Goal: Task Accomplishment & Management: Complete application form

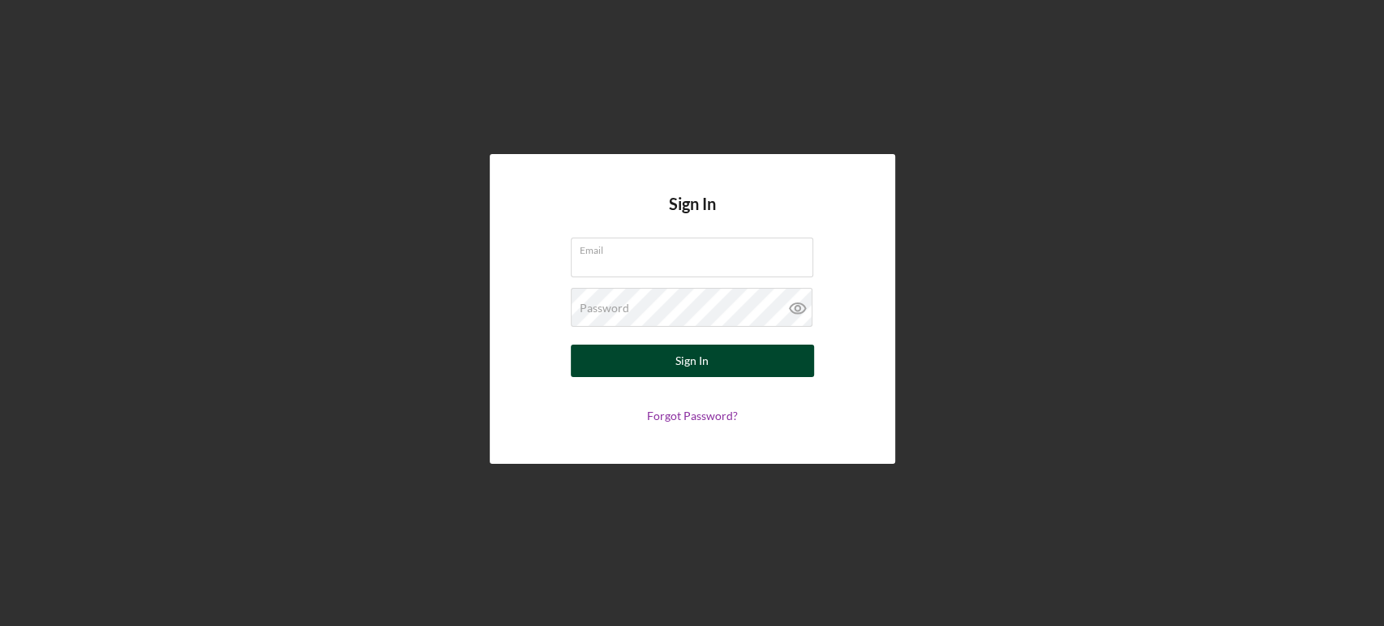
type input "[EMAIL_ADDRESS][DOMAIN_NAME]"
click at [680, 370] on div "Sign In" at bounding box center [692, 361] width 33 height 32
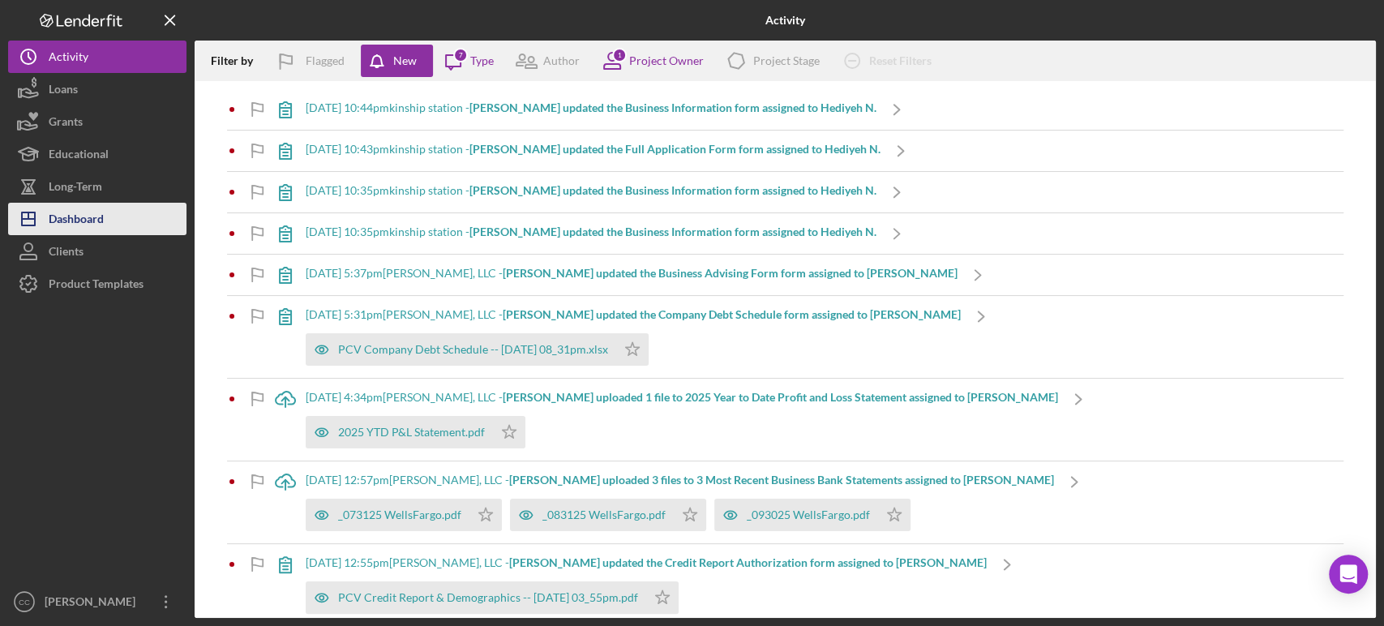
click at [88, 228] on div "Dashboard" at bounding box center [76, 221] width 55 height 36
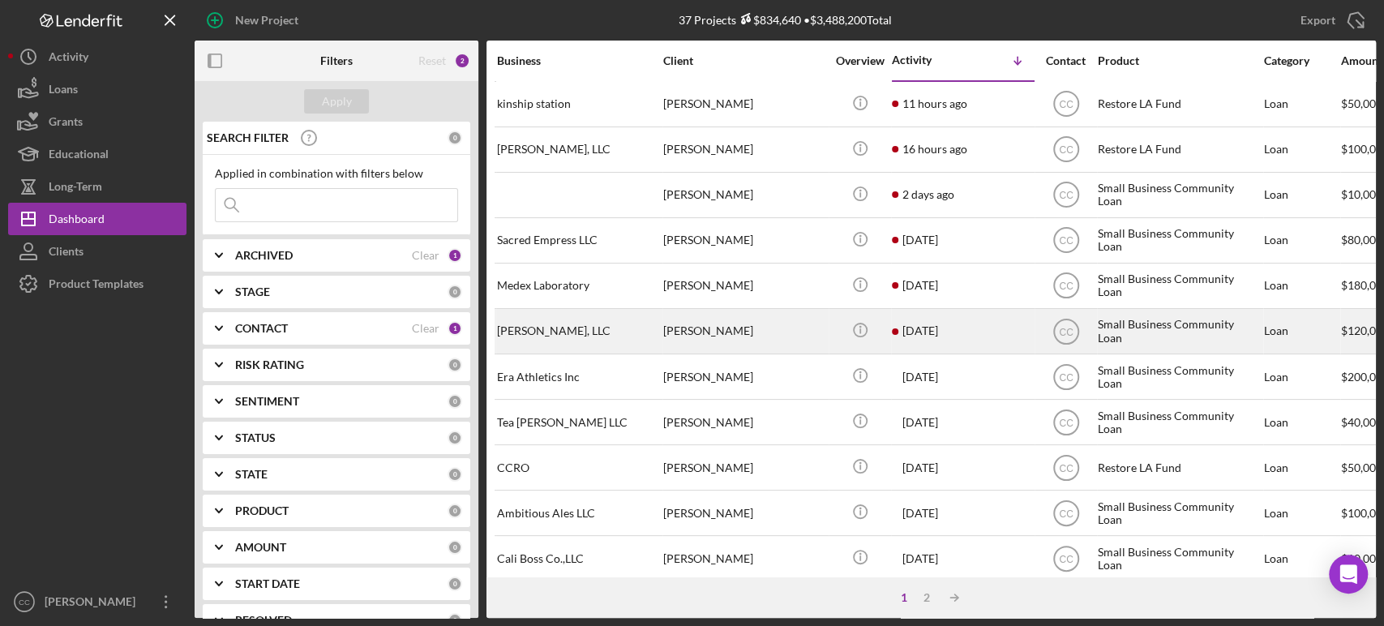
click at [788, 335] on div "[PERSON_NAME]" at bounding box center [744, 331] width 162 height 43
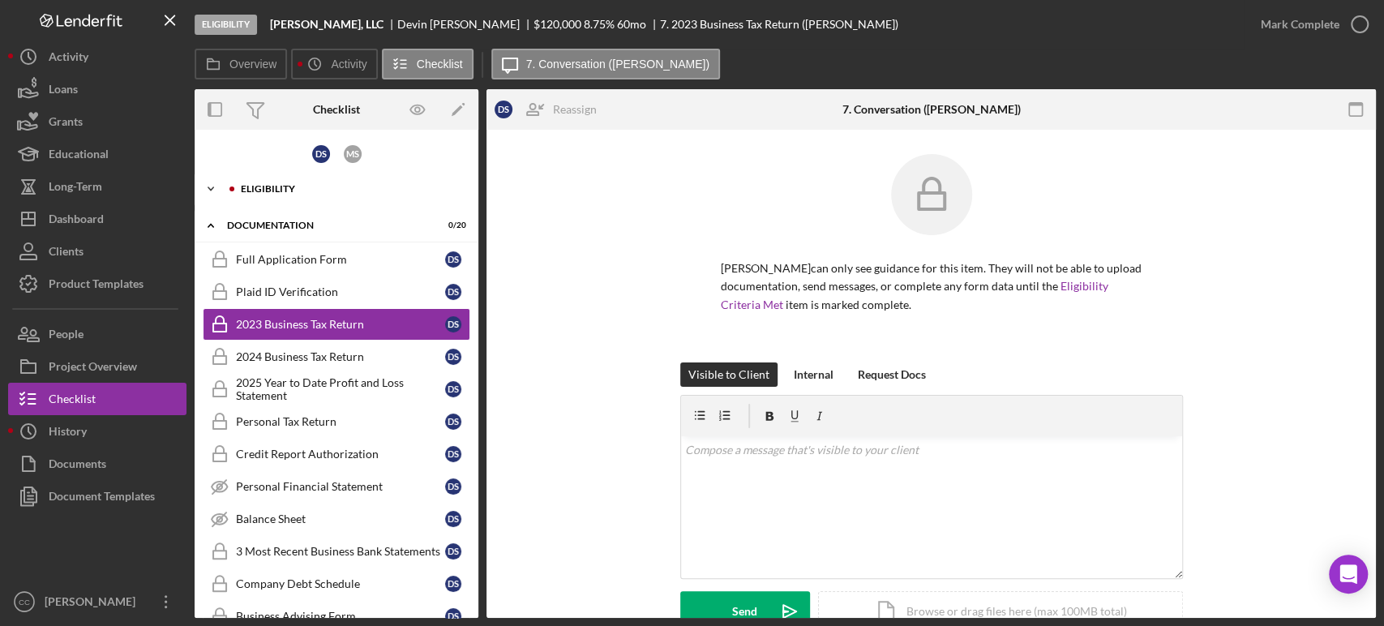
click at [293, 186] on div "Eligibility" at bounding box center [349, 189] width 217 height 10
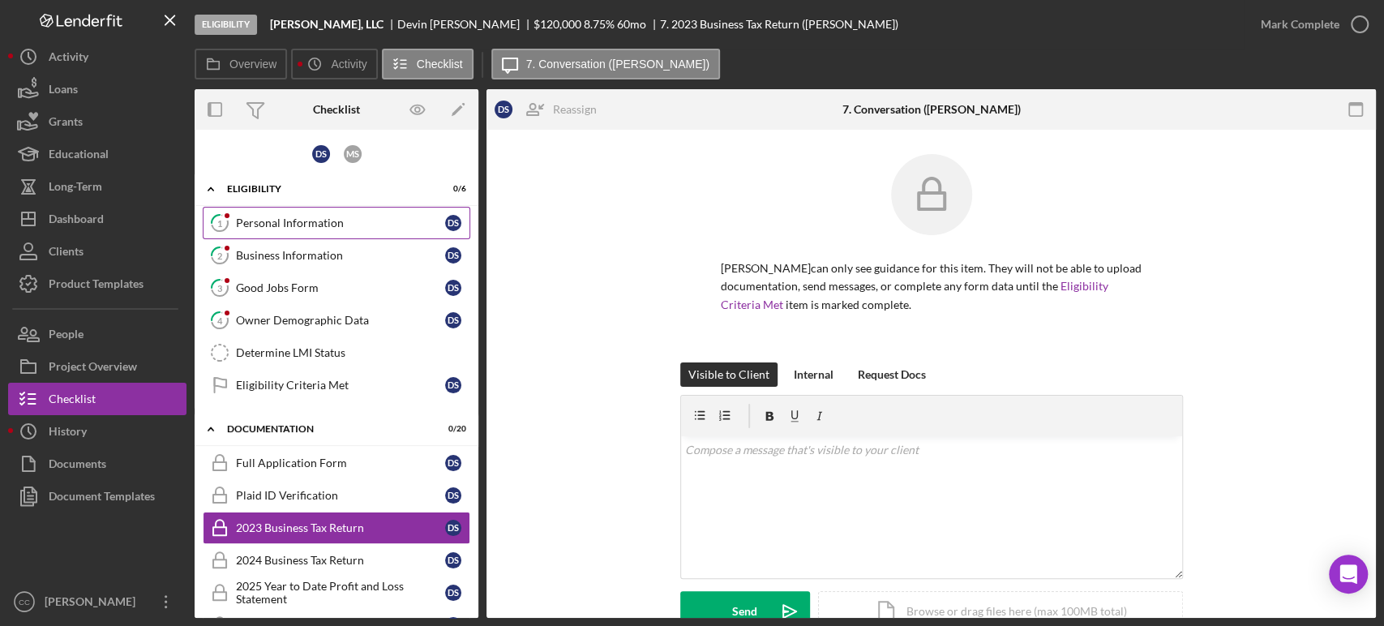
click at [275, 219] on div "Personal Information" at bounding box center [340, 223] width 209 height 13
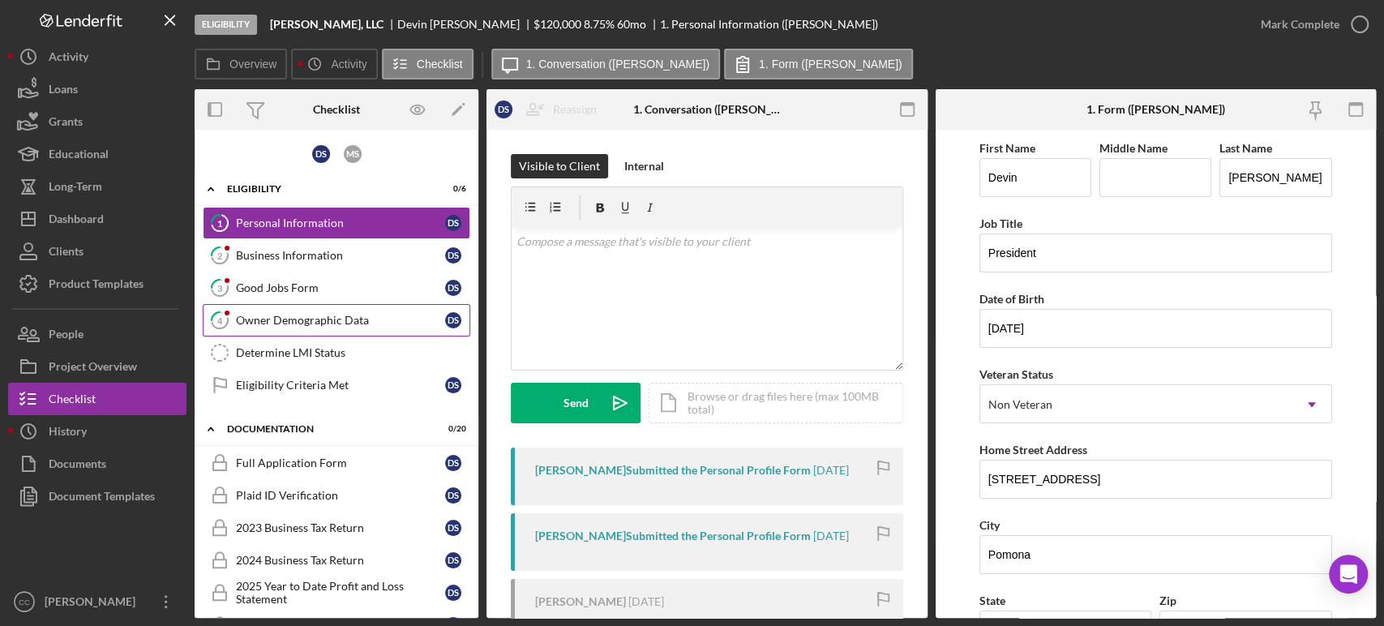
click at [281, 322] on div "Owner Demographic Data" at bounding box center [340, 320] width 209 height 13
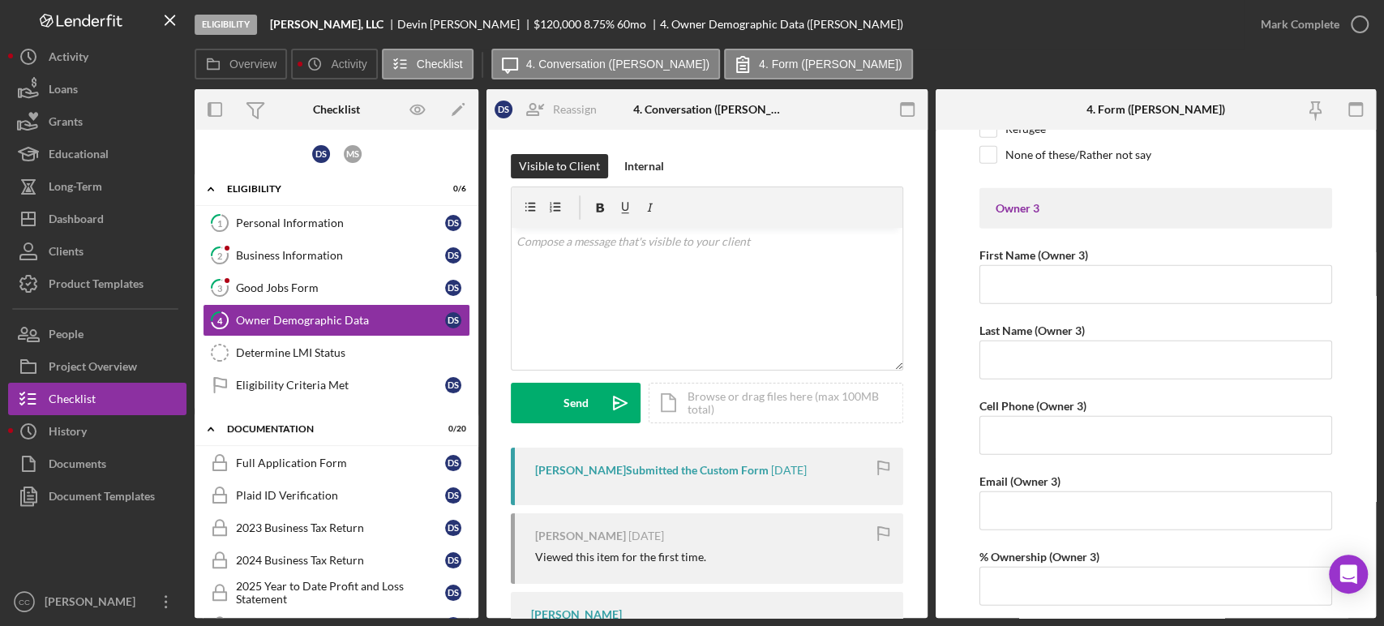
scroll to position [2973, 0]
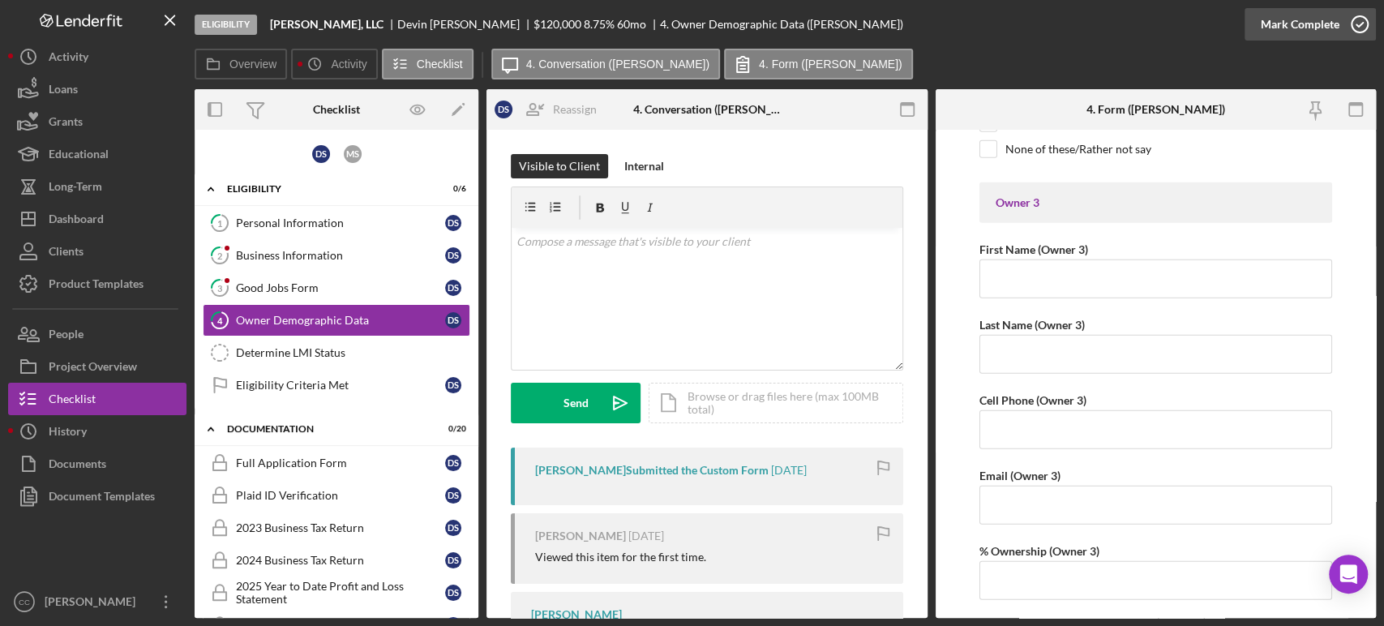
click at [1323, 12] on div "Mark Complete" at bounding box center [1300, 24] width 79 height 32
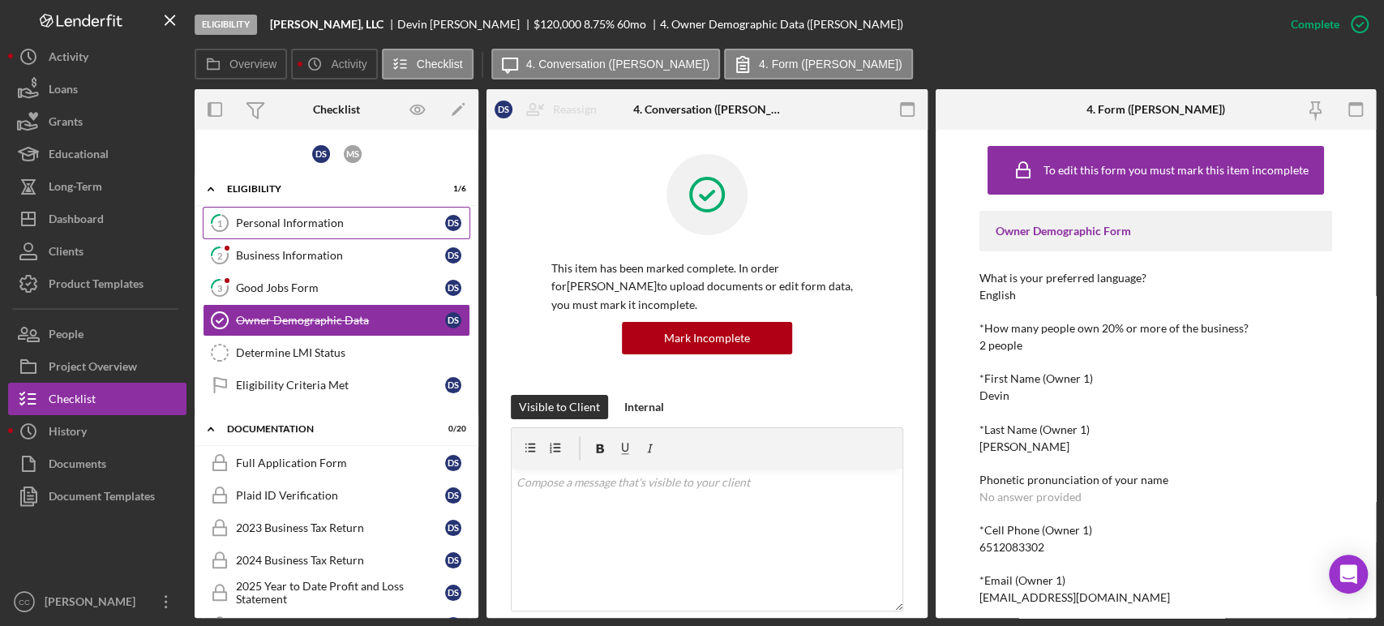
click at [301, 226] on div "Personal Information" at bounding box center [340, 223] width 209 height 13
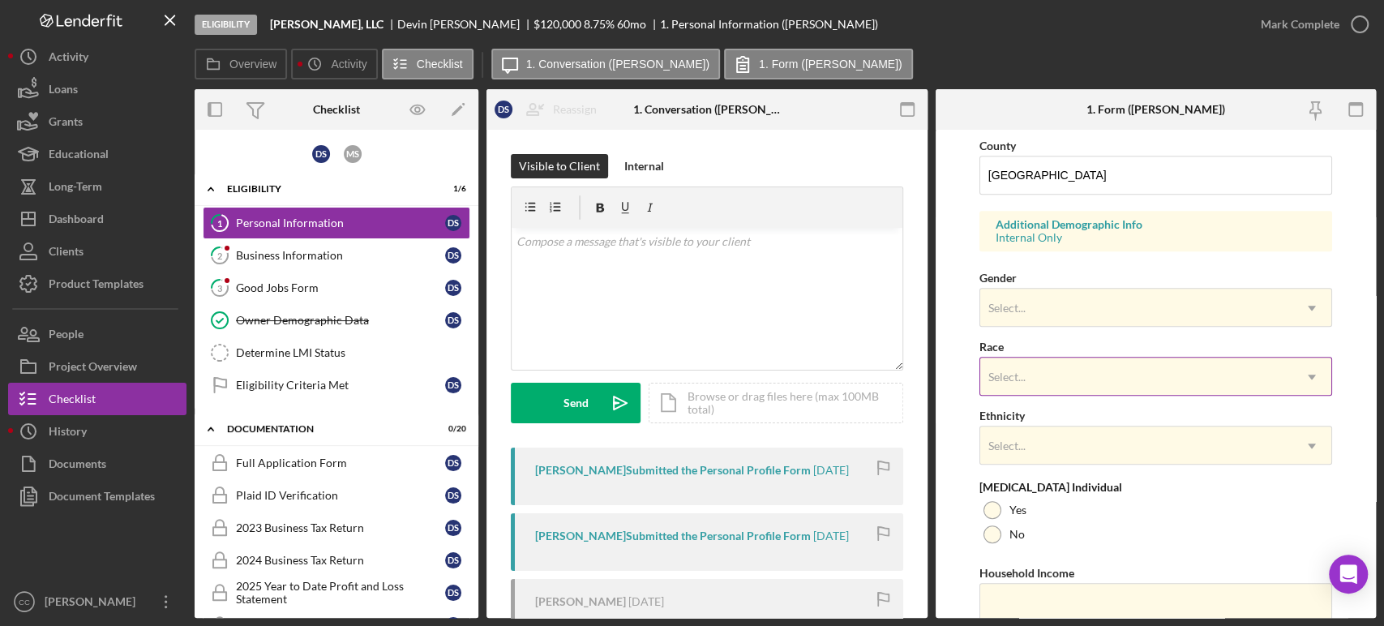
scroll to position [540, 0]
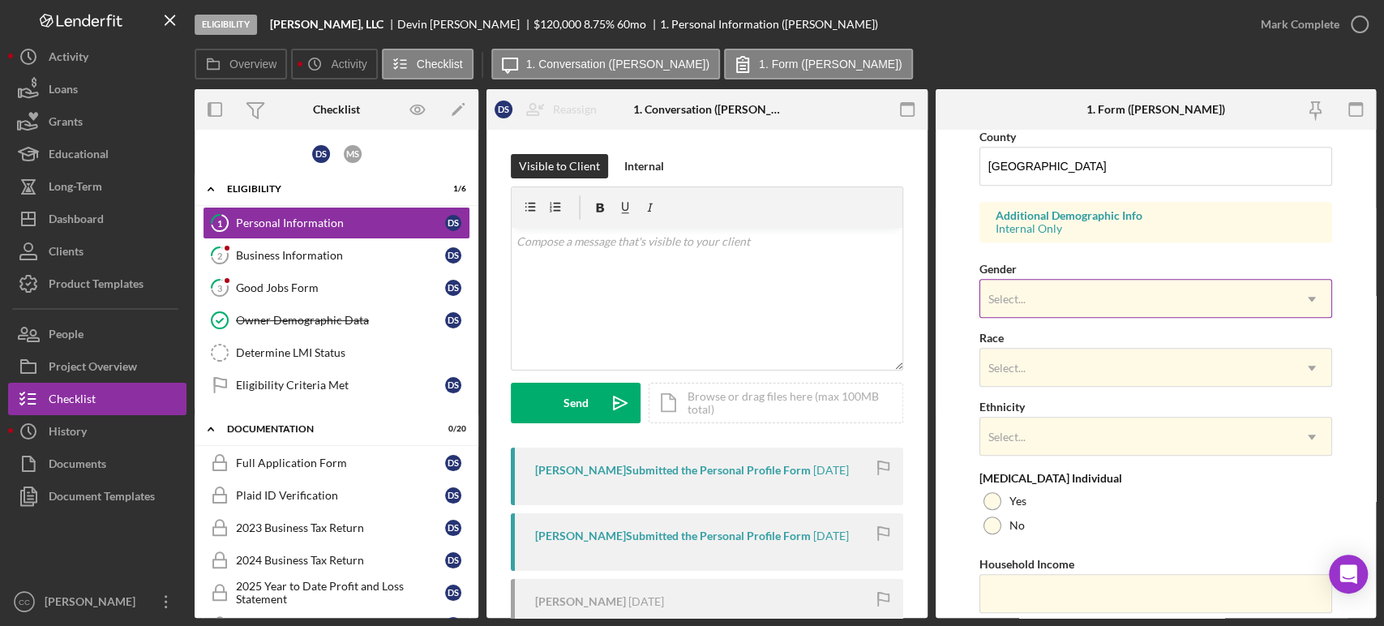
click at [1109, 296] on div "Select..." at bounding box center [1136, 299] width 312 height 37
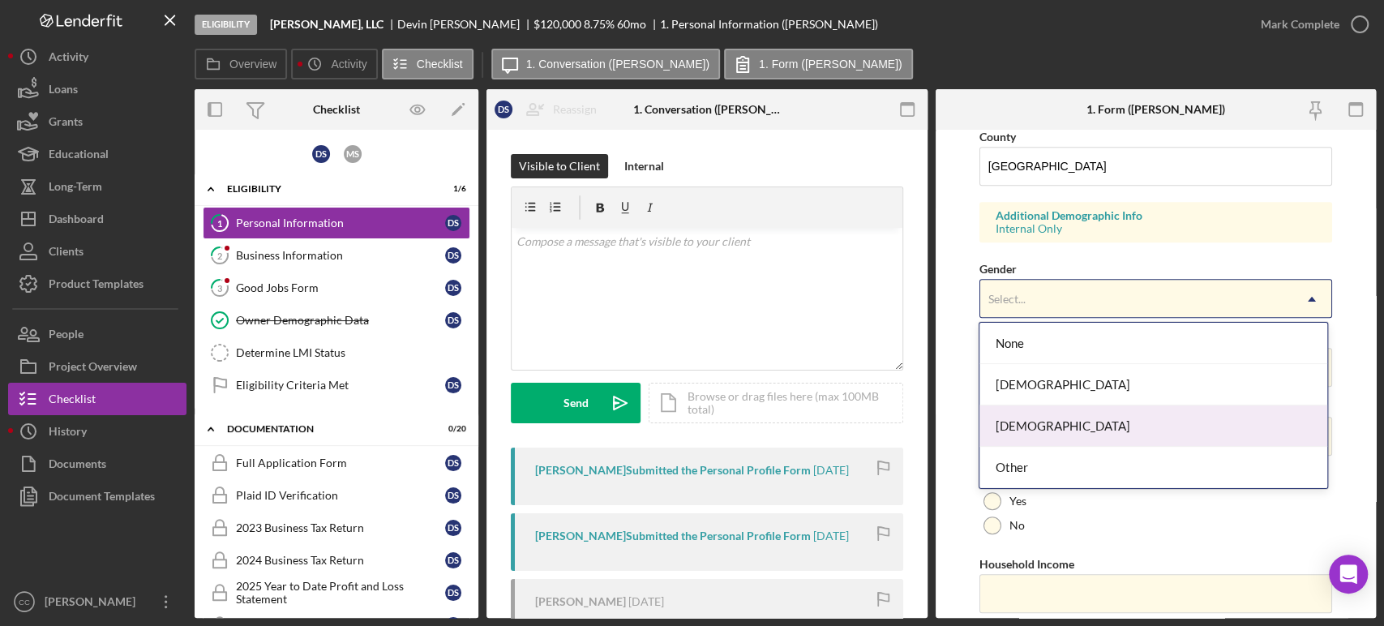
click at [1032, 426] on div "Male" at bounding box center [1153, 425] width 347 height 41
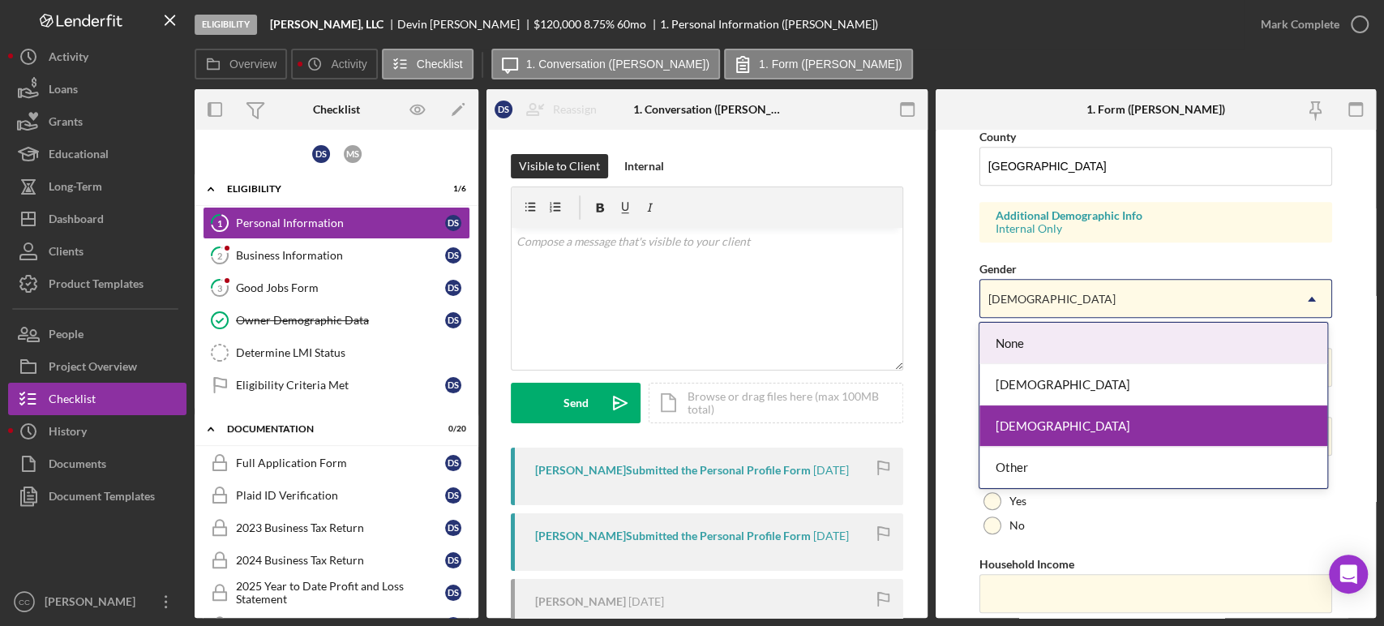
click at [1067, 311] on div "Male" at bounding box center [1136, 299] width 312 height 37
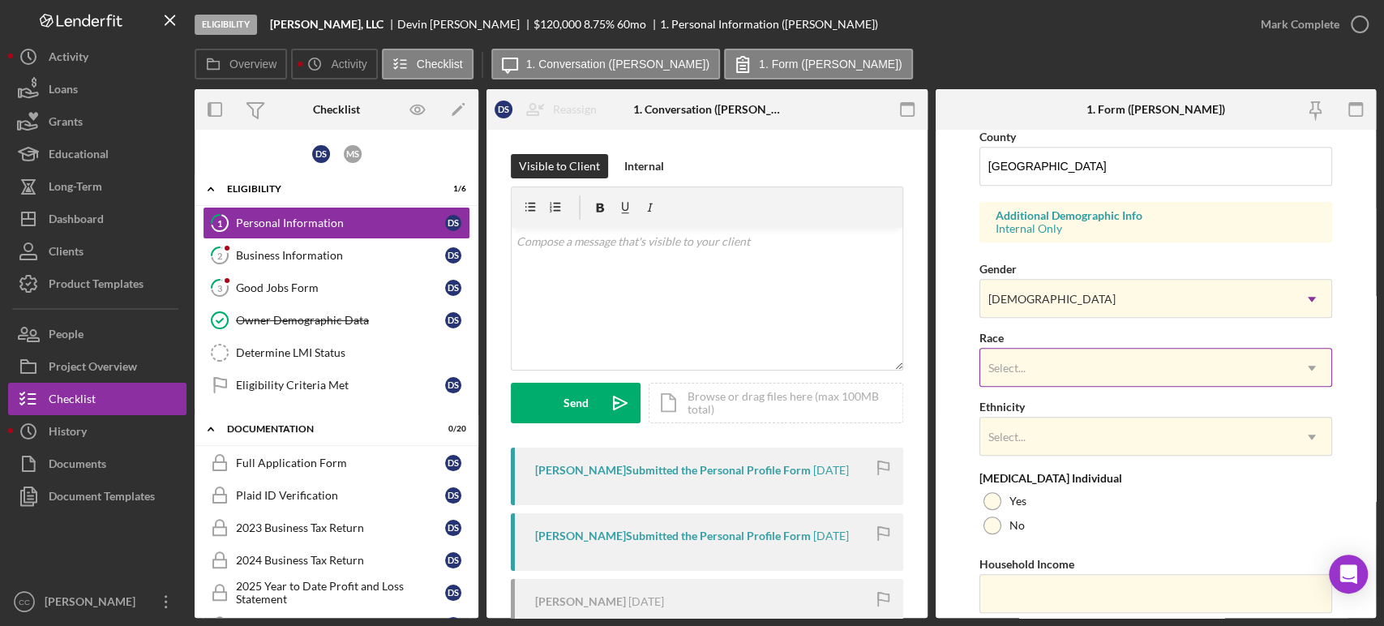
click at [1058, 365] on div "Select..." at bounding box center [1136, 368] width 312 height 37
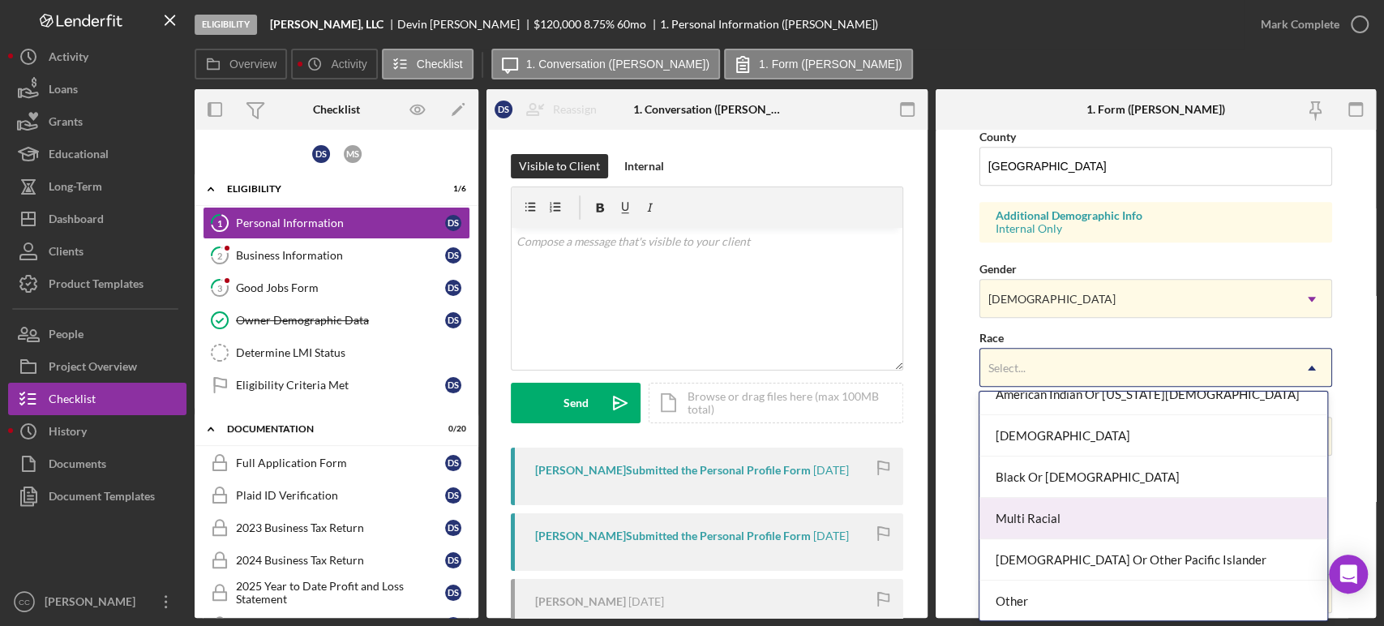
scroll to position [101, 0]
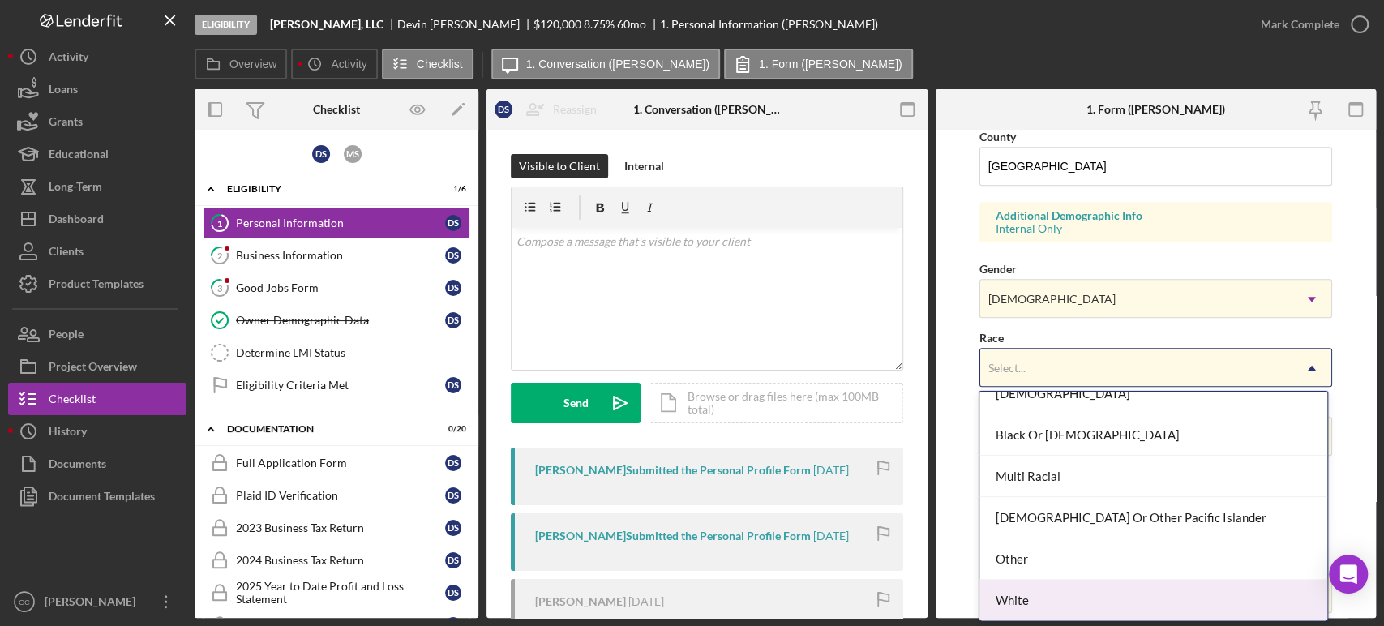
click at [1049, 595] on div "White" at bounding box center [1153, 600] width 347 height 41
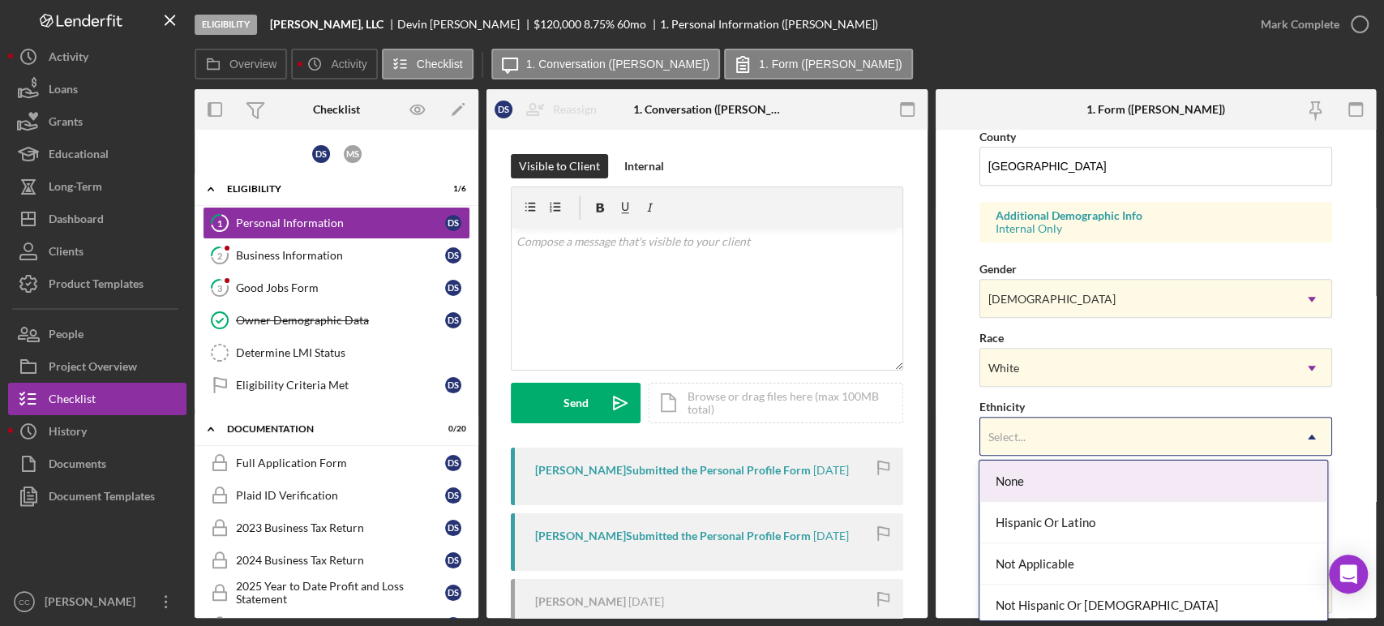
click at [1051, 439] on div "Select..." at bounding box center [1136, 436] width 312 height 37
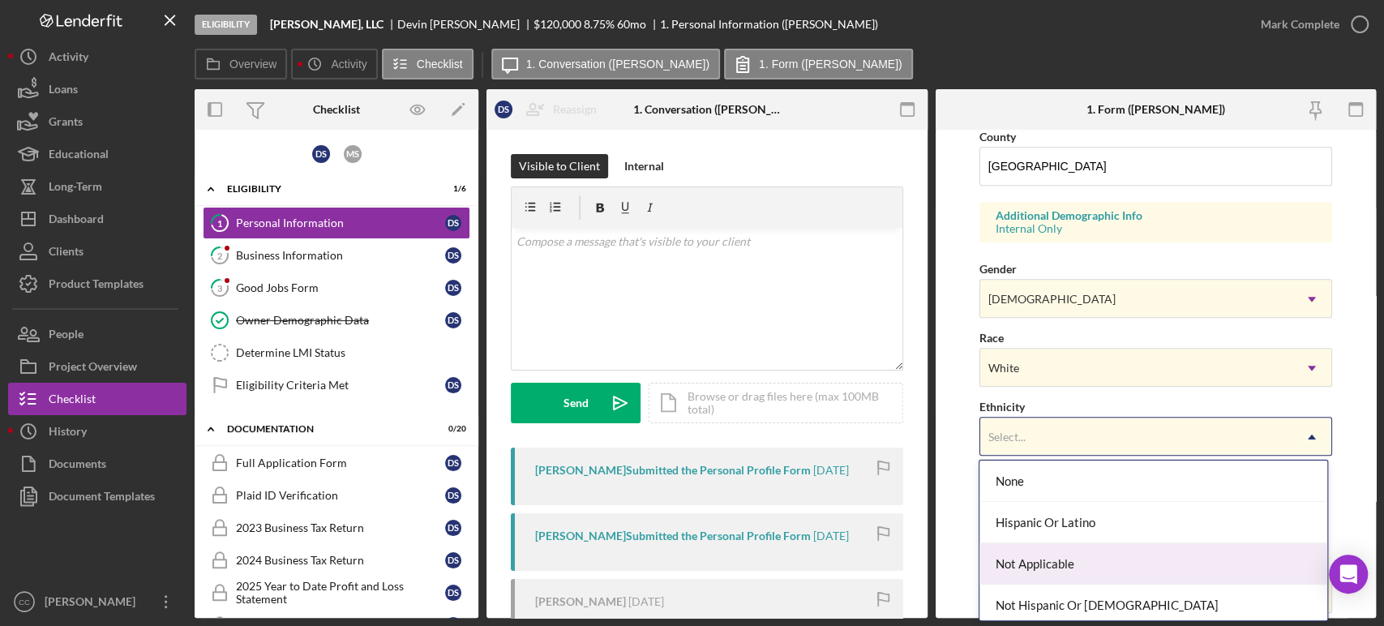
scroll to position [45, 0]
click at [1045, 556] on div "Not Hispanic Or Latino" at bounding box center [1153, 559] width 347 height 41
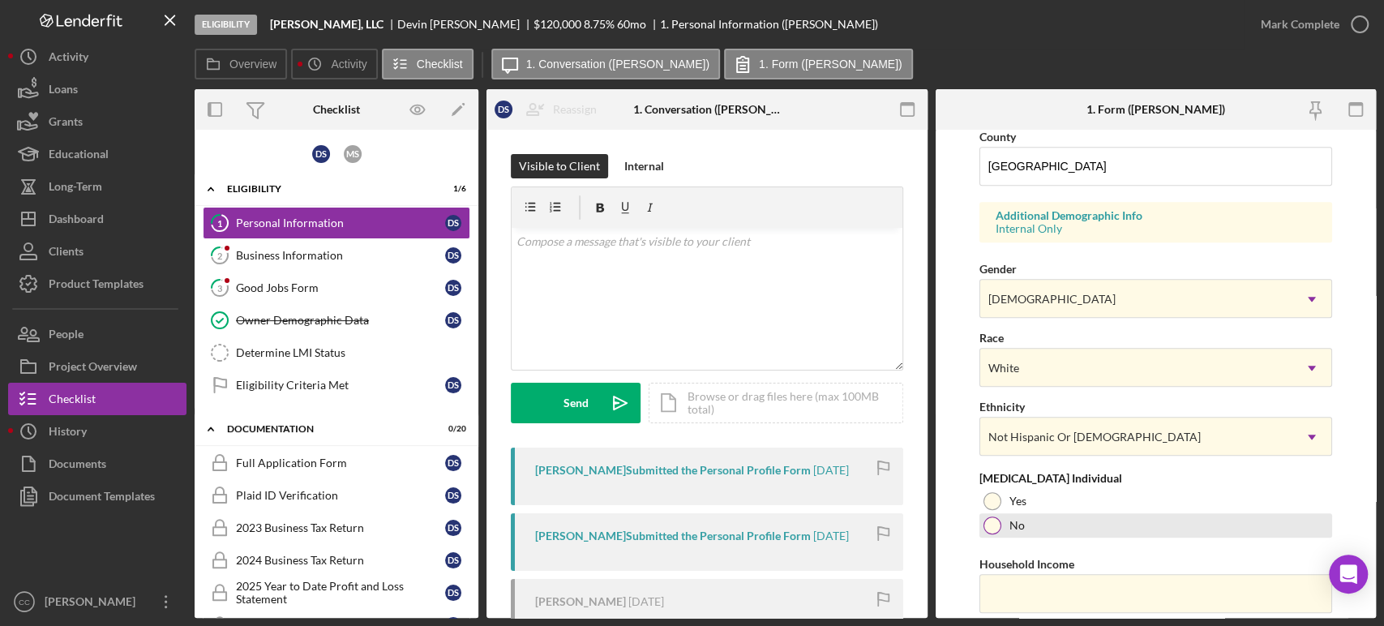
click at [993, 521] on div at bounding box center [993, 526] width 18 height 18
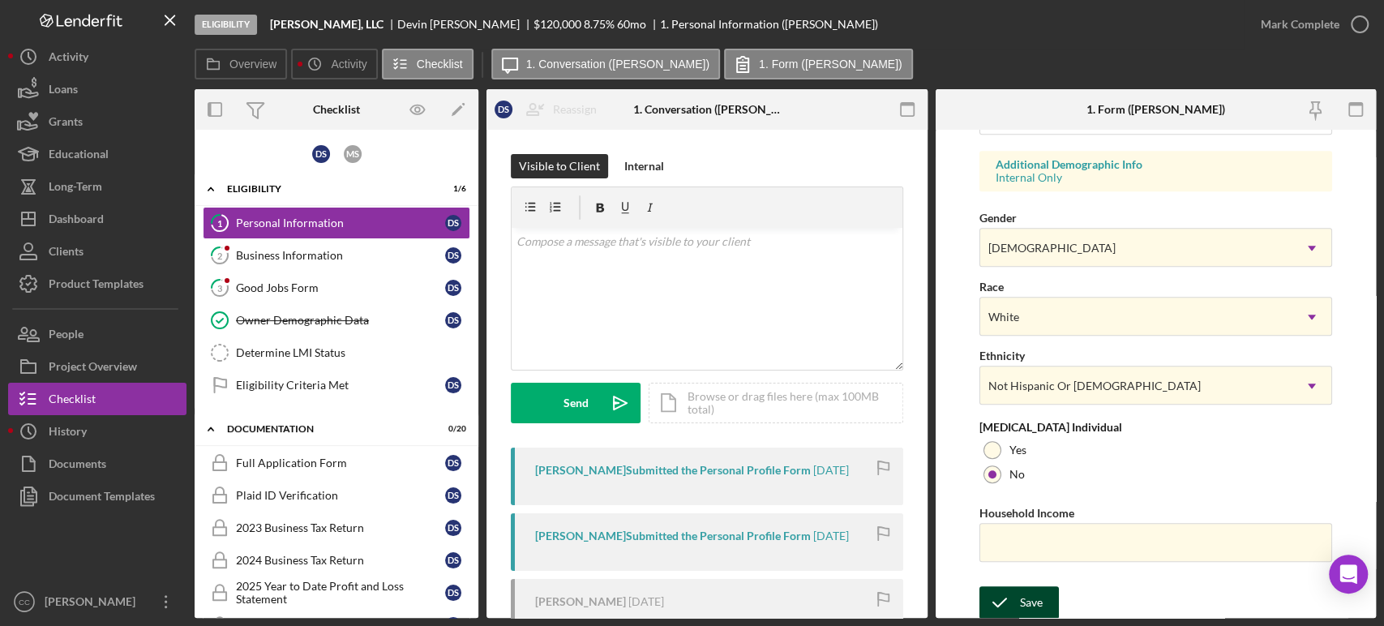
click at [997, 602] on icon "submit" at bounding box center [1000, 602] width 41 height 41
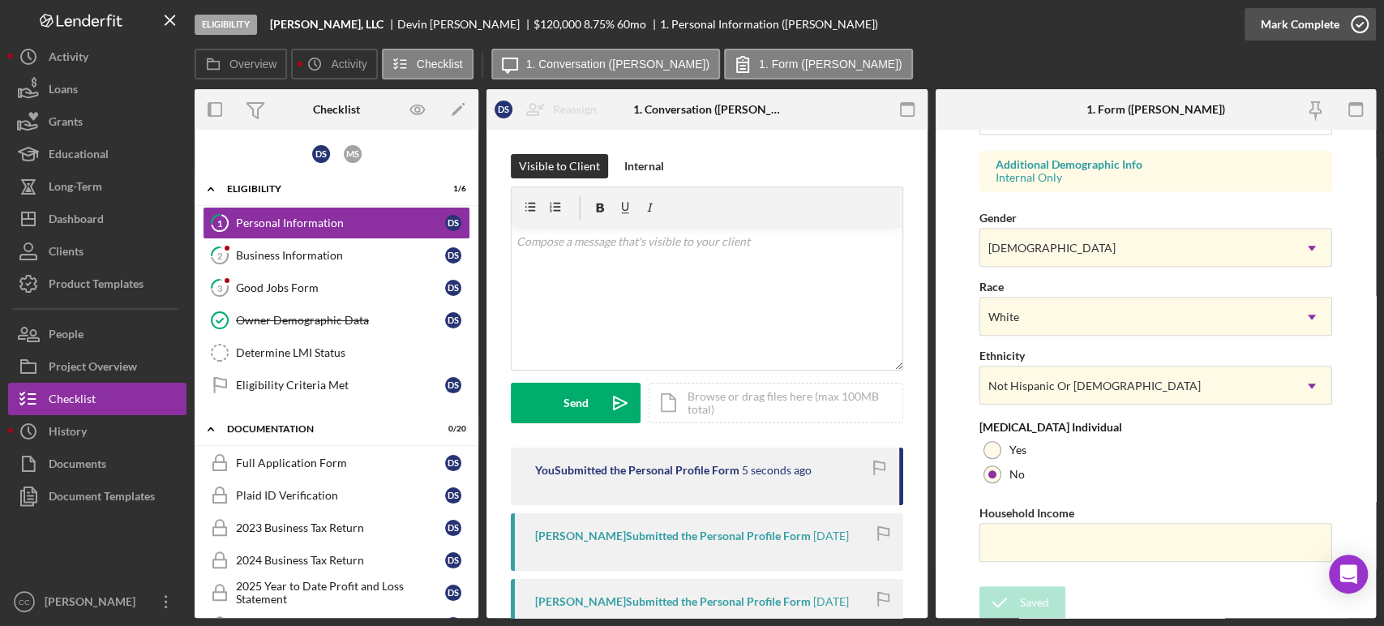
click at [1334, 31] on div "Mark Complete" at bounding box center [1300, 24] width 79 height 32
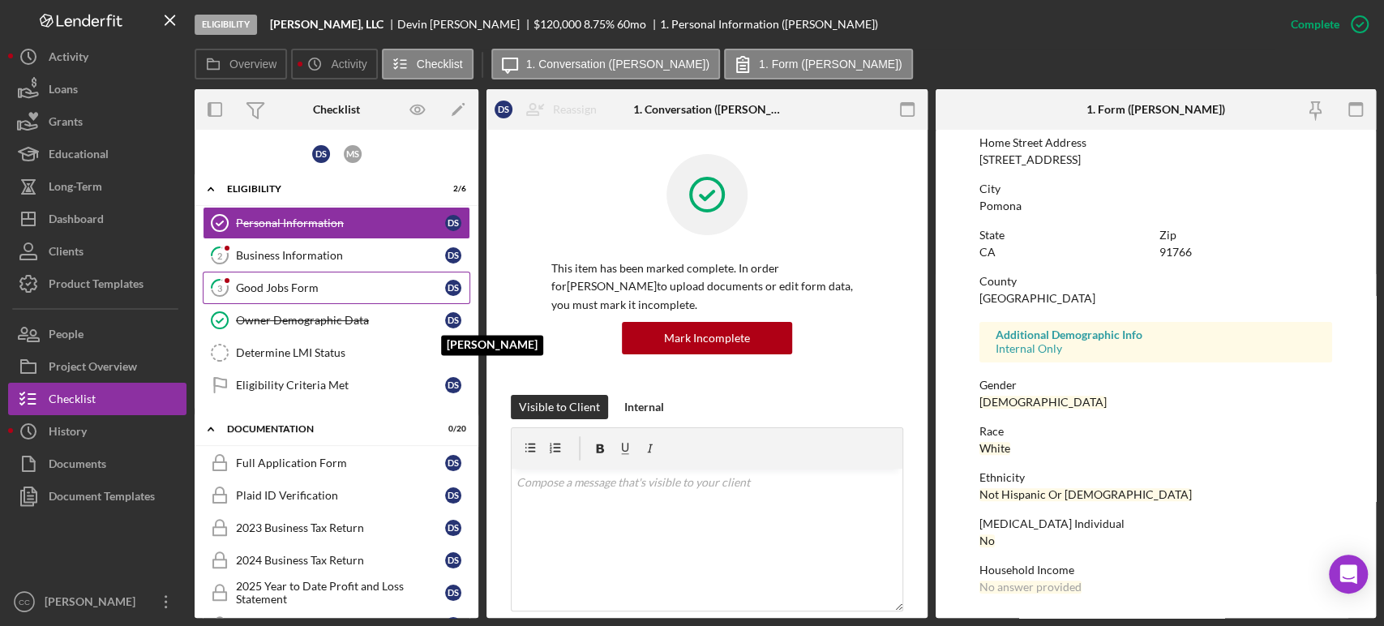
scroll to position [268, 0]
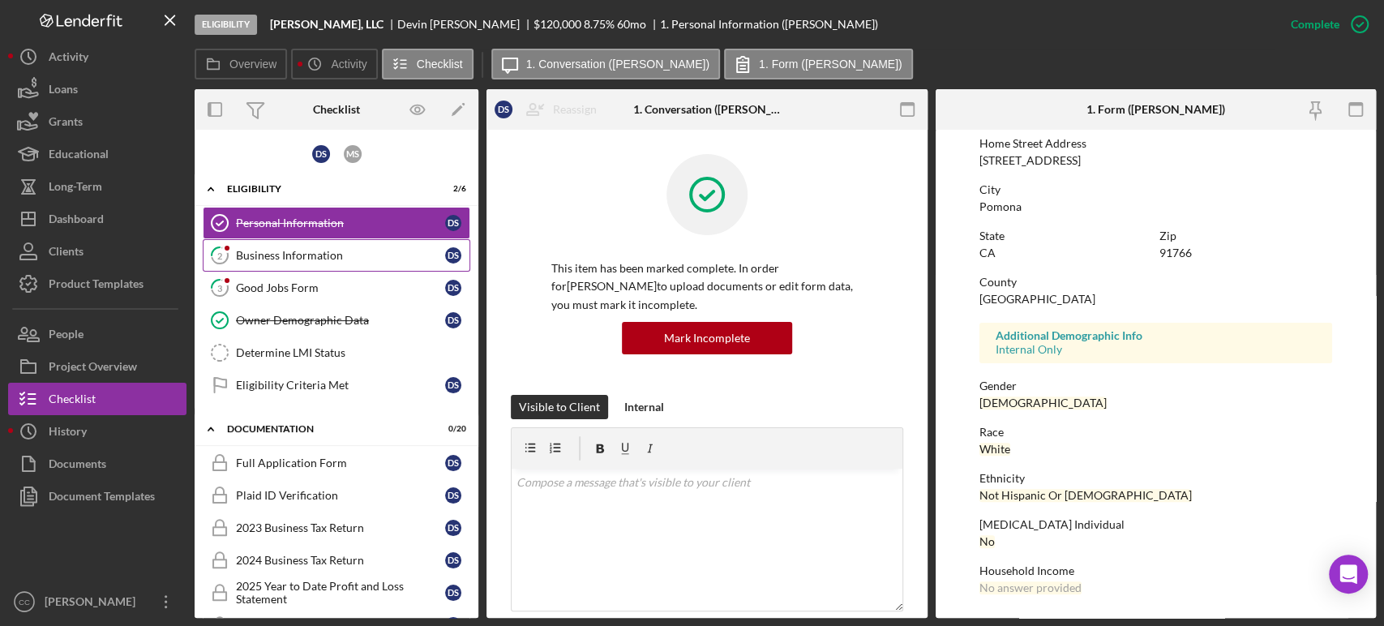
click at [305, 264] on link "2 Business Information D S" at bounding box center [337, 255] width 268 height 32
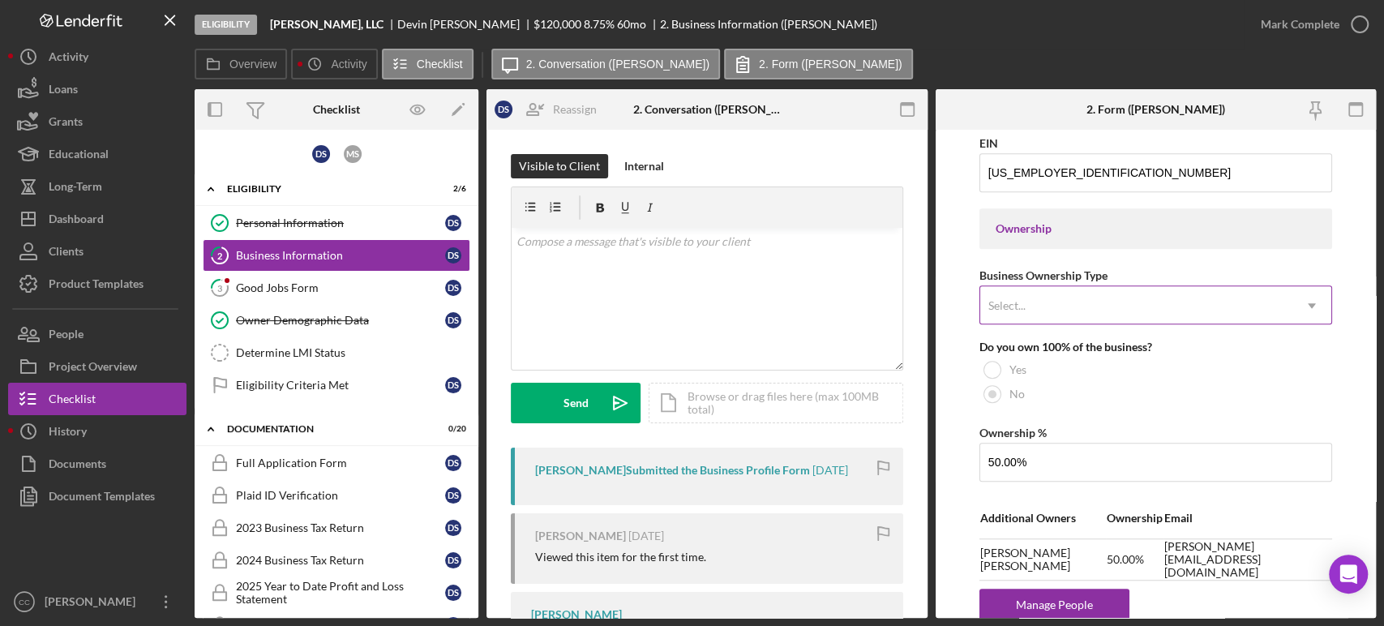
scroll to position [720, 0]
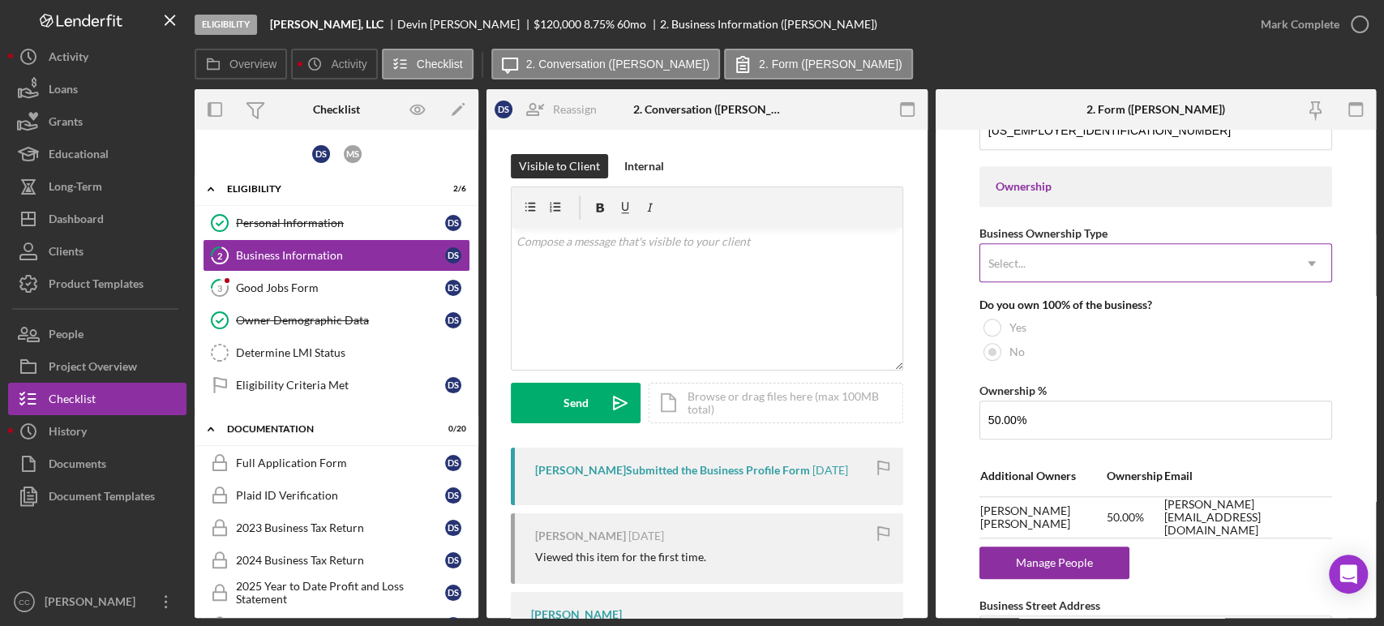
click at [1262, 255] on div "Select..." at bounding box center [1136, 263] width 312 height 37
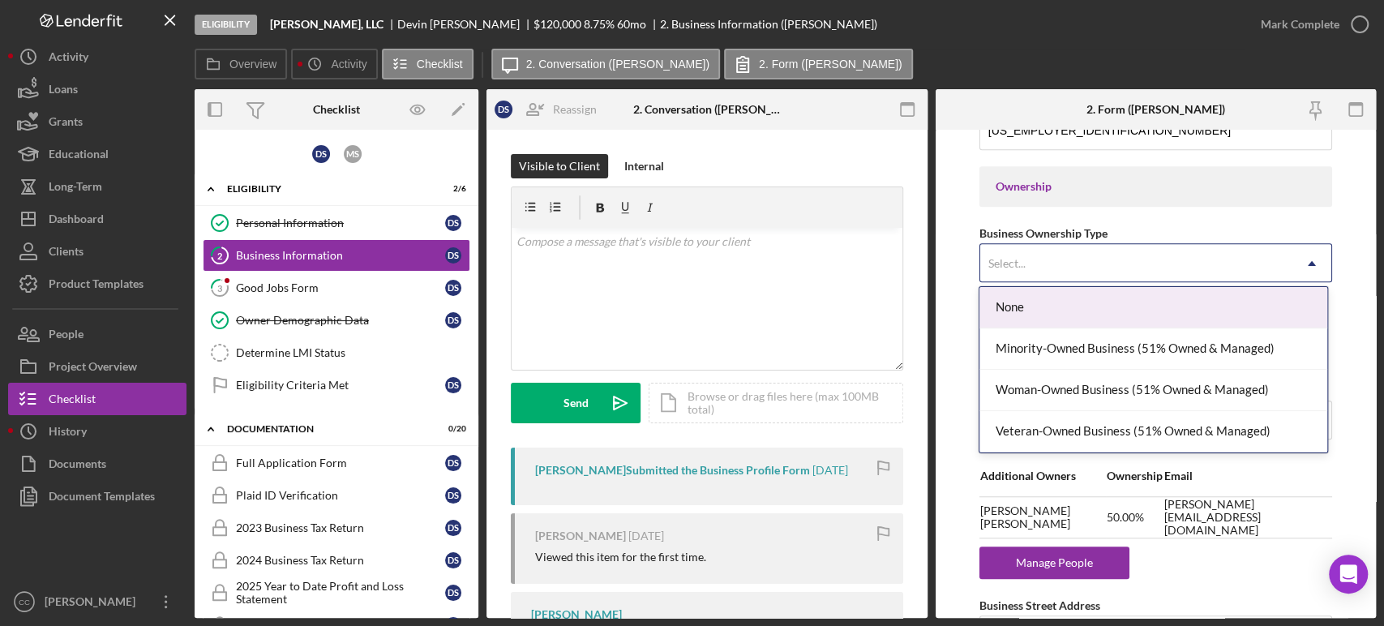
click at [1262, 256] on div "Select..." at bounding box center [1136, 263] width 312 height 37
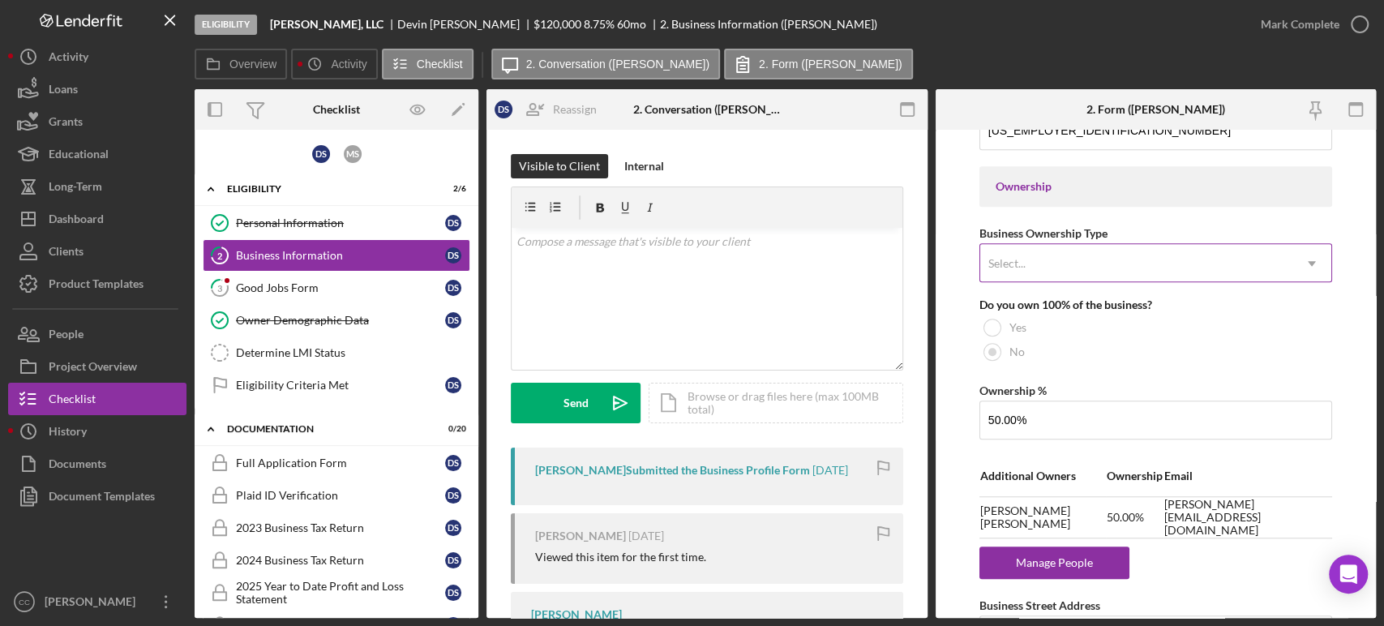
click at [1211, 261] on div "Select..." at bounding box center [1136, 263] width 312 height 37
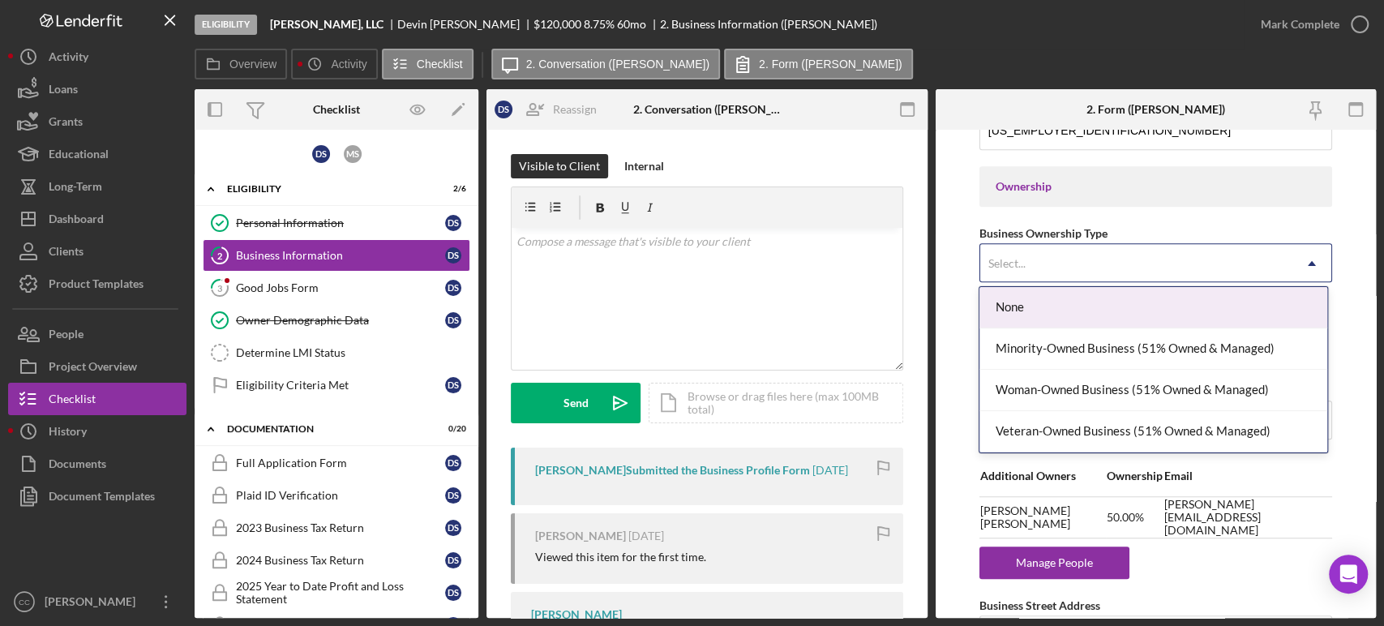
click at [1209, 264] on div "Select..." at bounding box center [1136, 263] width 312 height 37
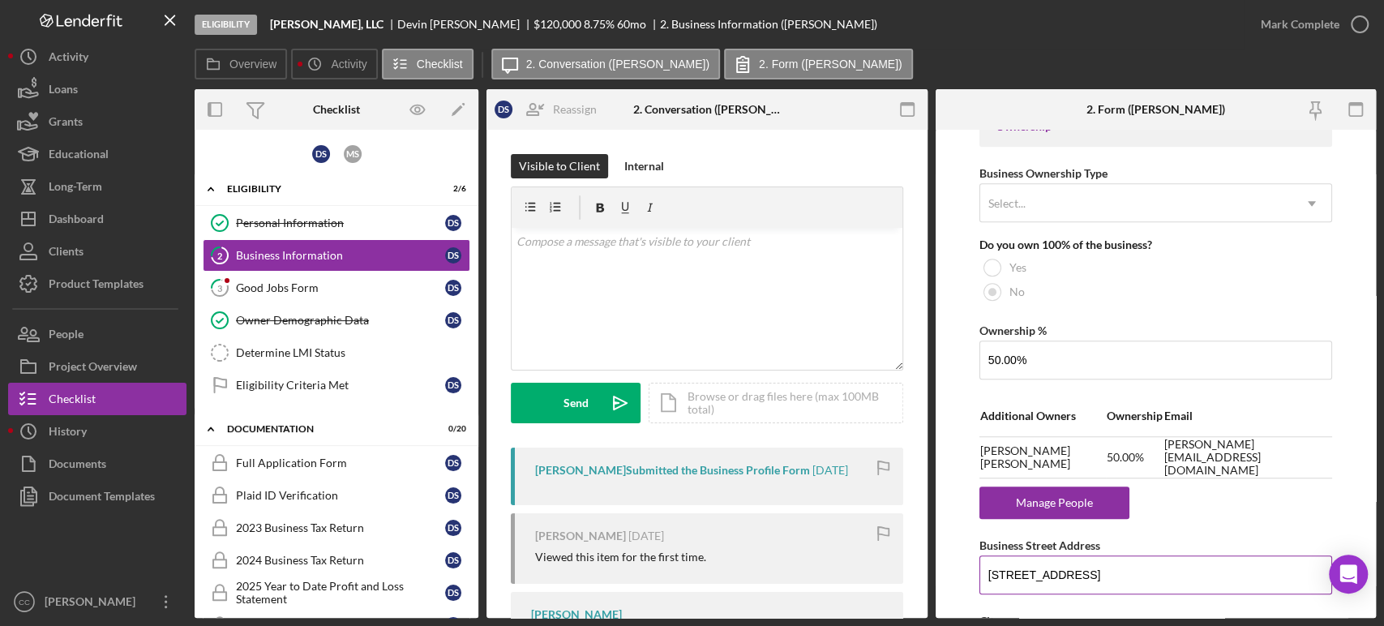
scroll to position [811, 0]
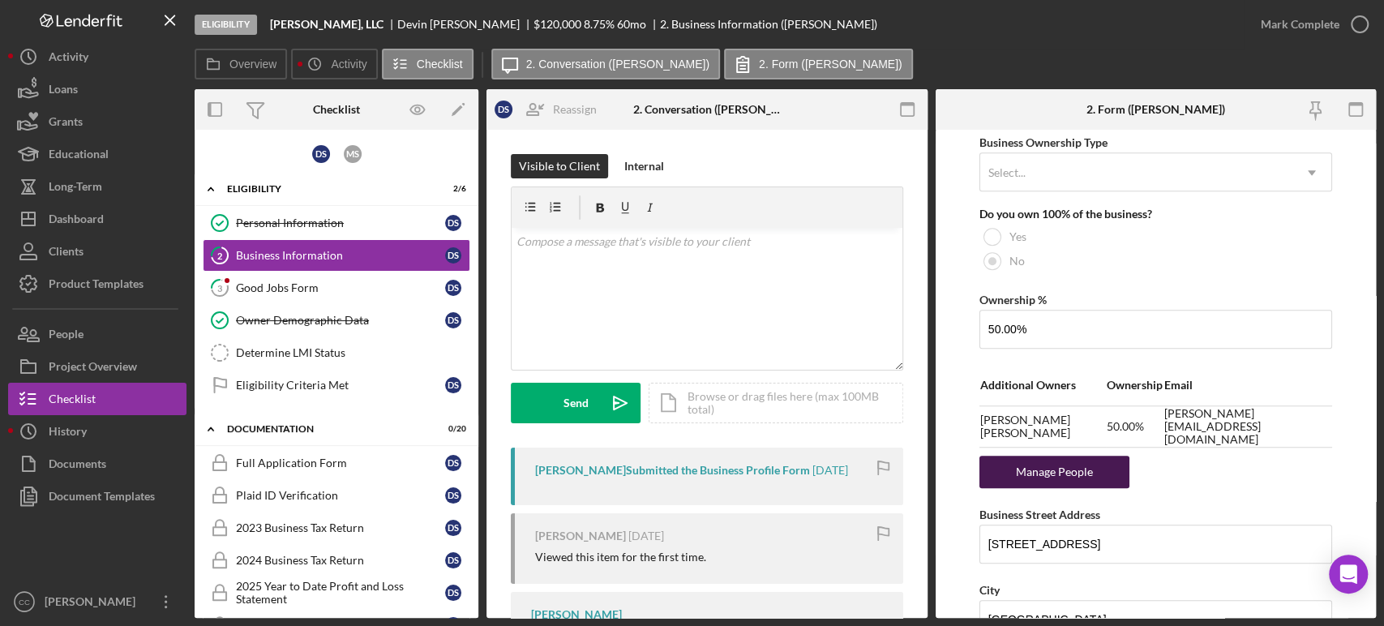
click at [1064, 472] on div "Manage People" at bounding box center [1055, 472] width 134 height 32
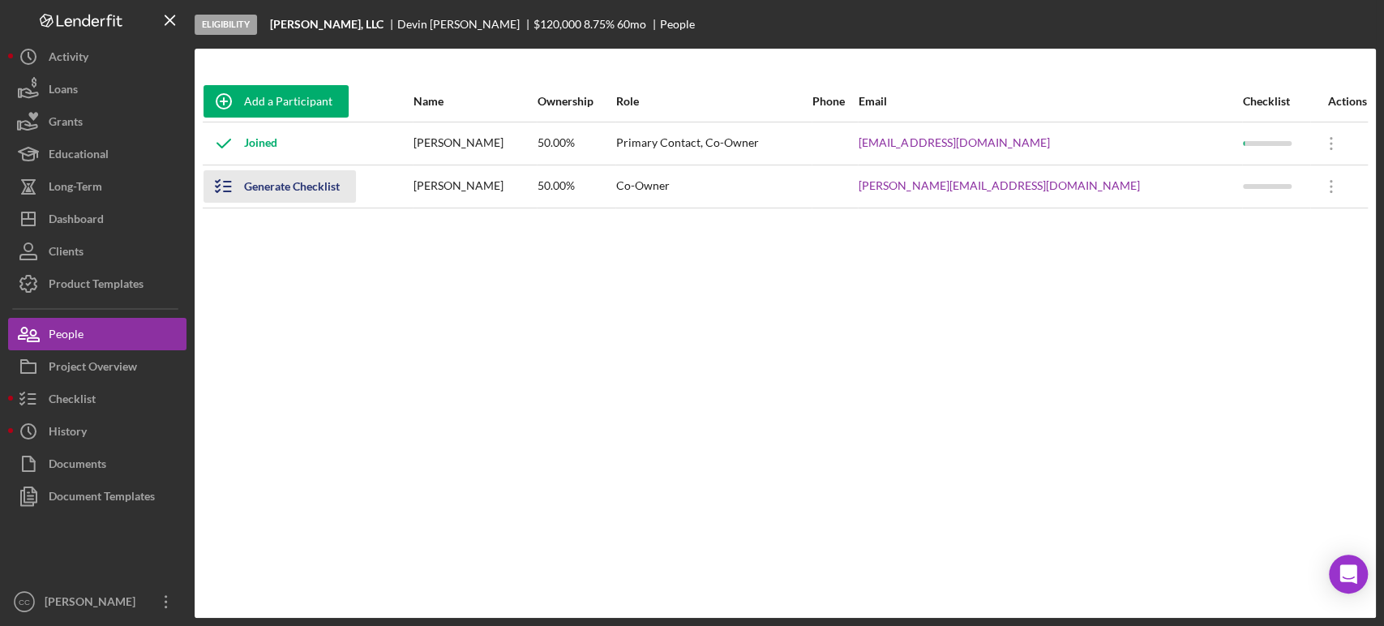
click at [300, 187] on div "Generate Checklist" at bounding box center [292, 186] width 96 height 32
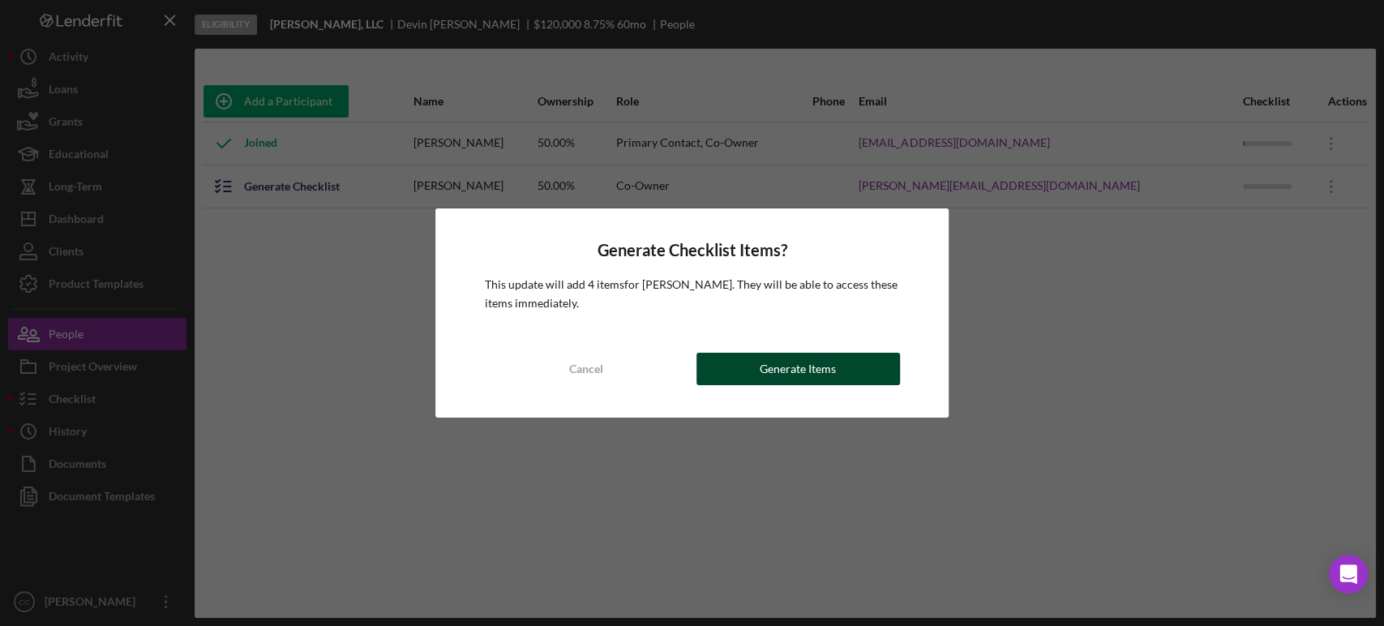
click at [773, 367] on div "Generate Items" at bounding box center [798, 369] width 76 height 32
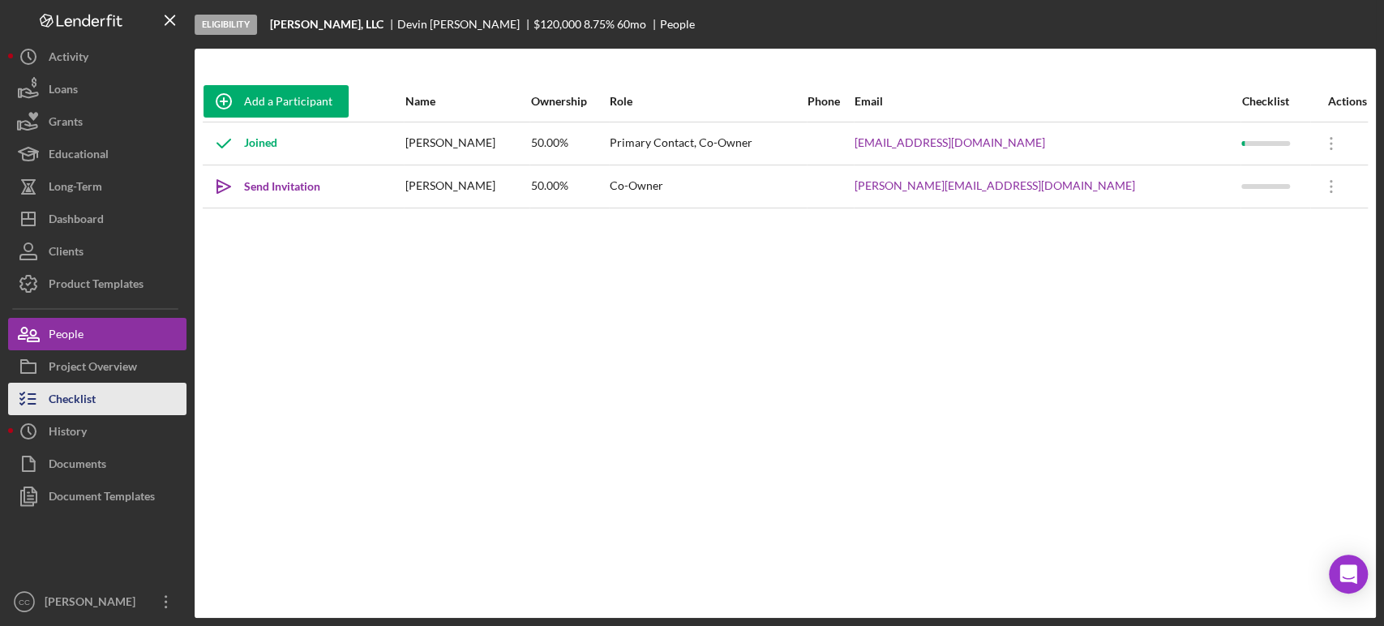
click at [93, 402] on div "Checklist" at bounding box center [72, 401] width 47 height 36
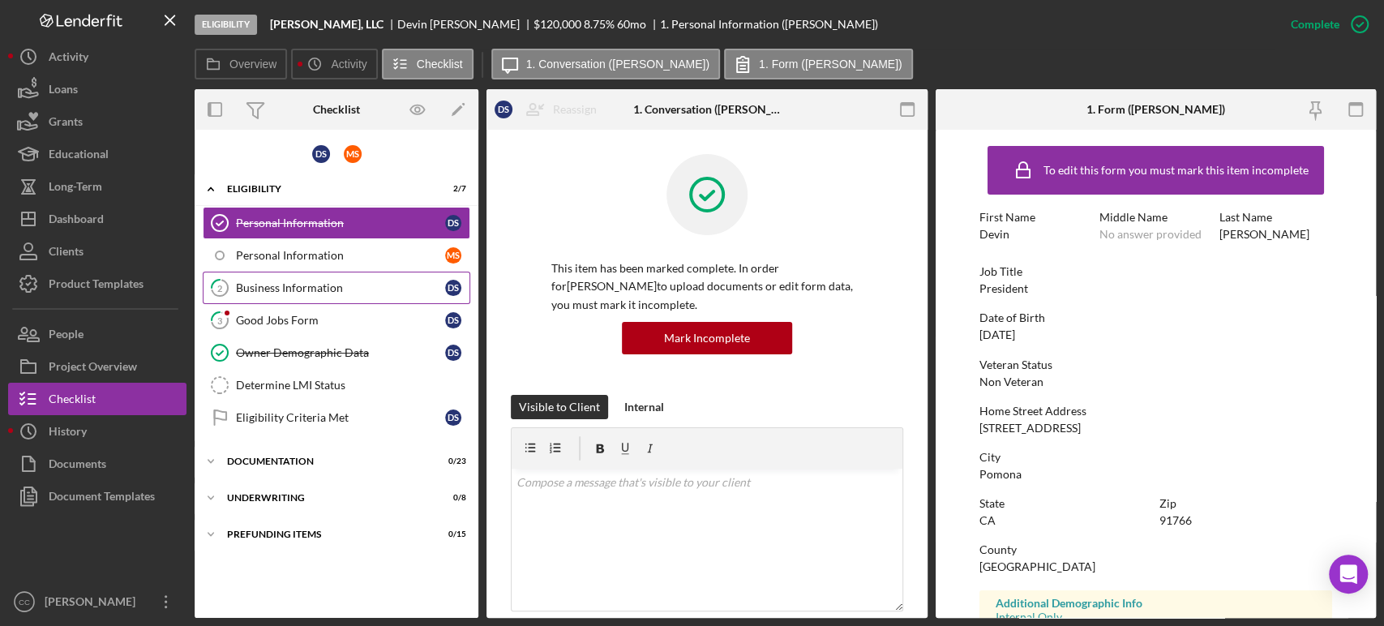
click at [282, 290] on div "Business Information" at bounding box center [340, 287] width 209 height 13
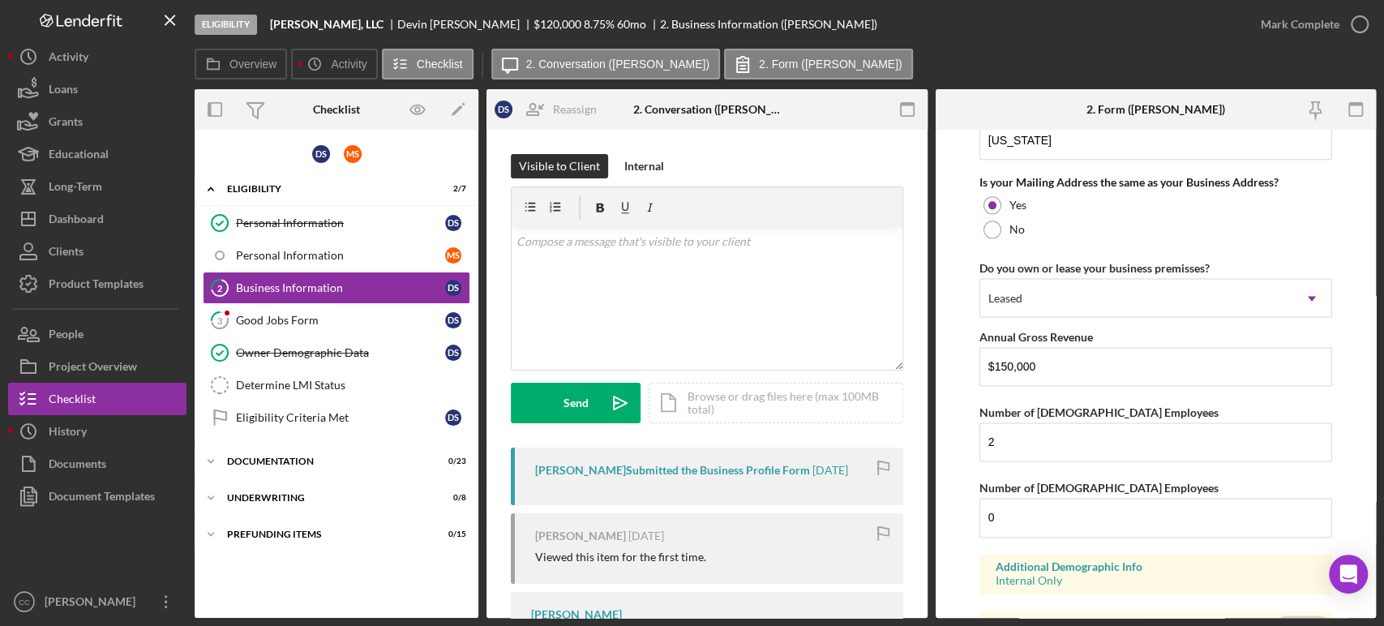
scroll to position [1521, 0]
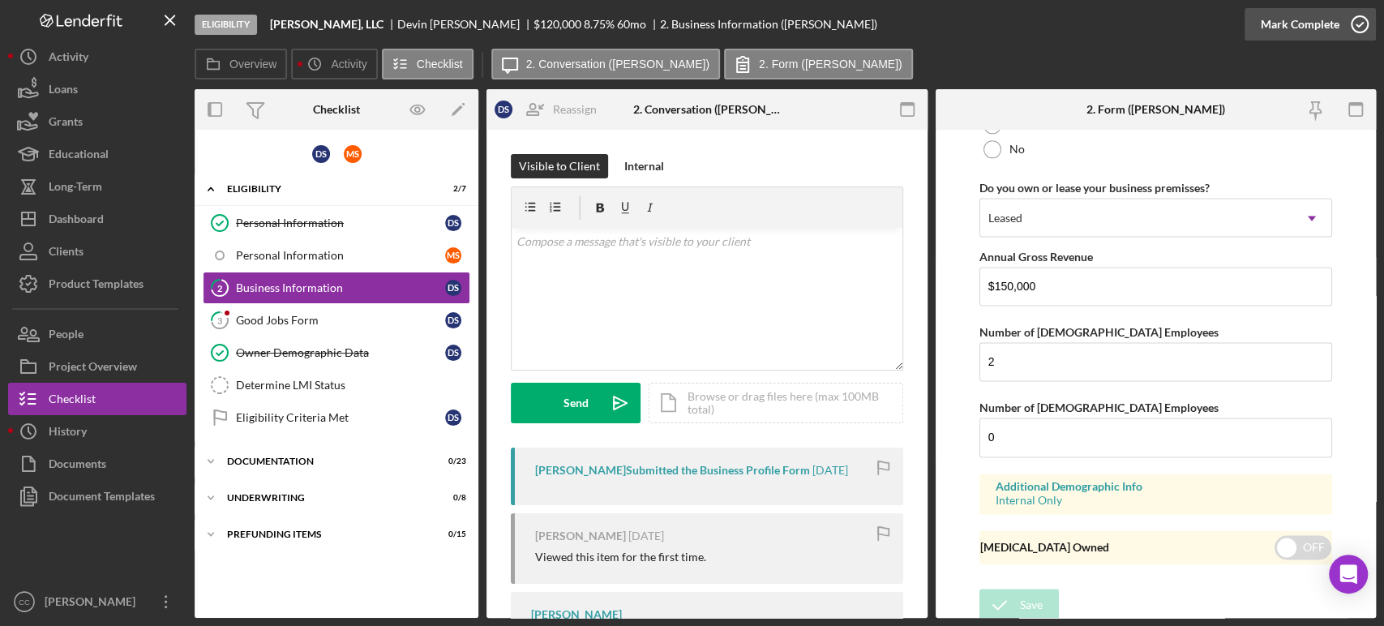
click at [1357, 30] on icon "button" at bounding box center [1360, 24] width 41 height 41
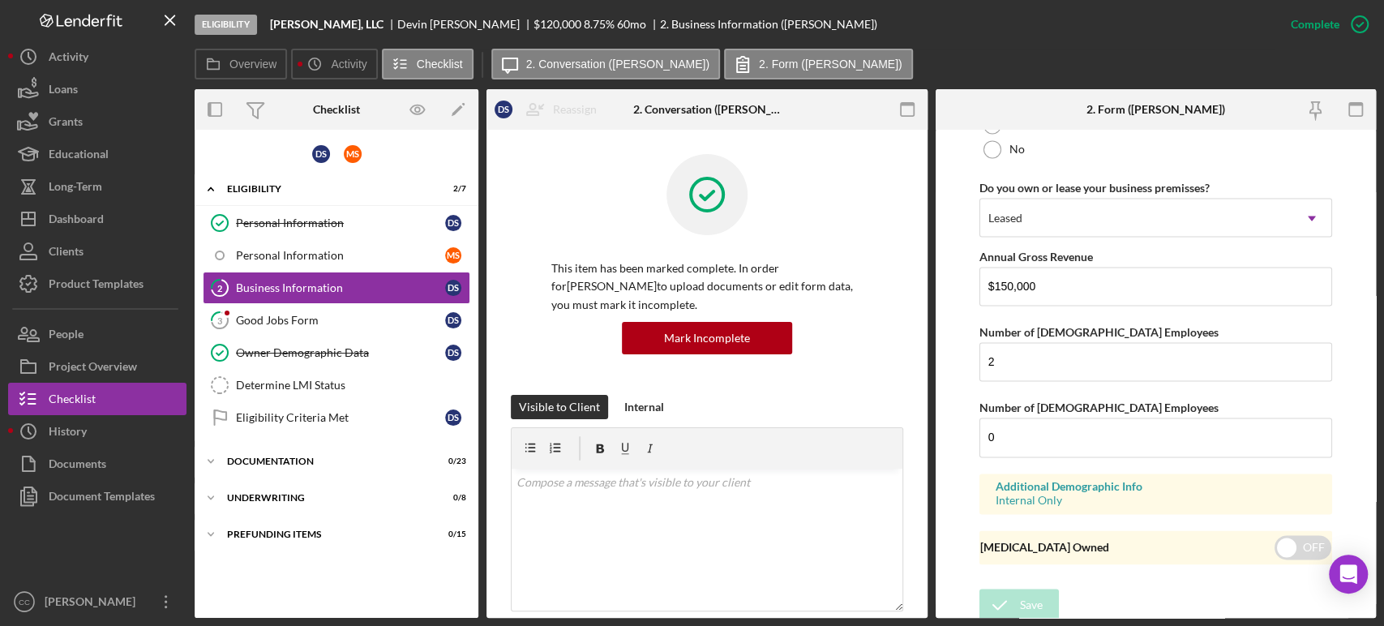
scroll to position [919, 0]
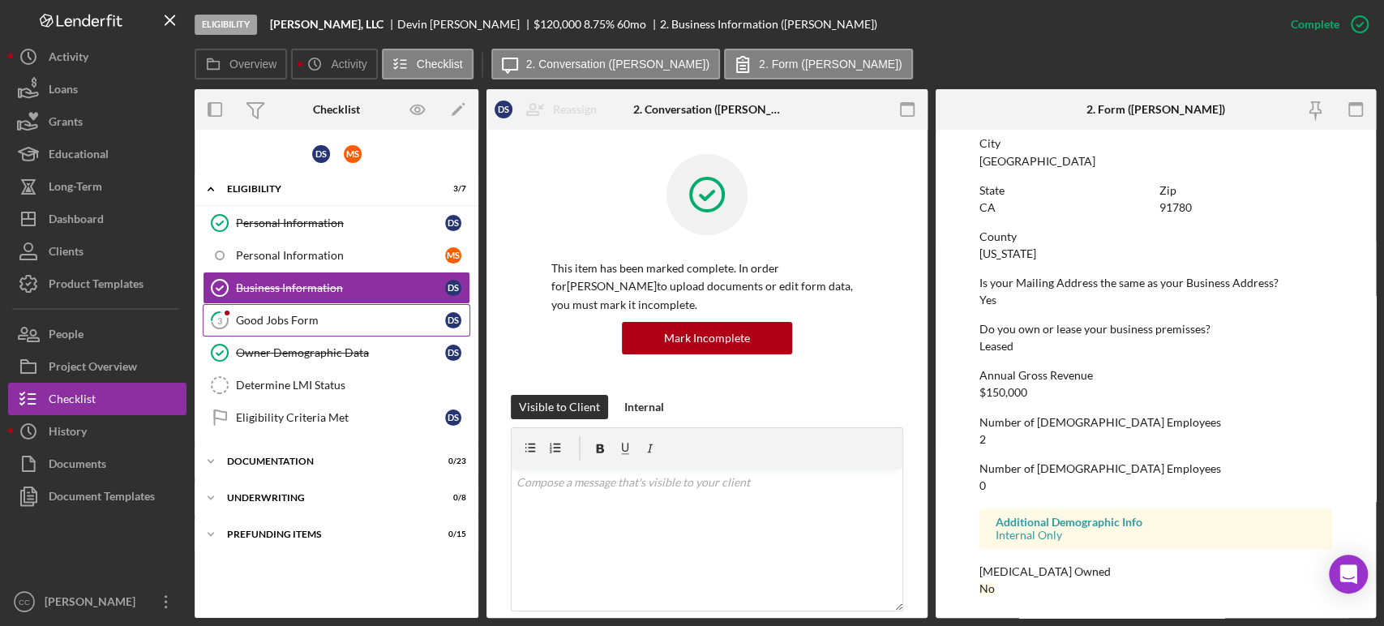
click at [301, 316] on div "Good Jobs Form" at bounding box center [340, 320] width 209 height 13
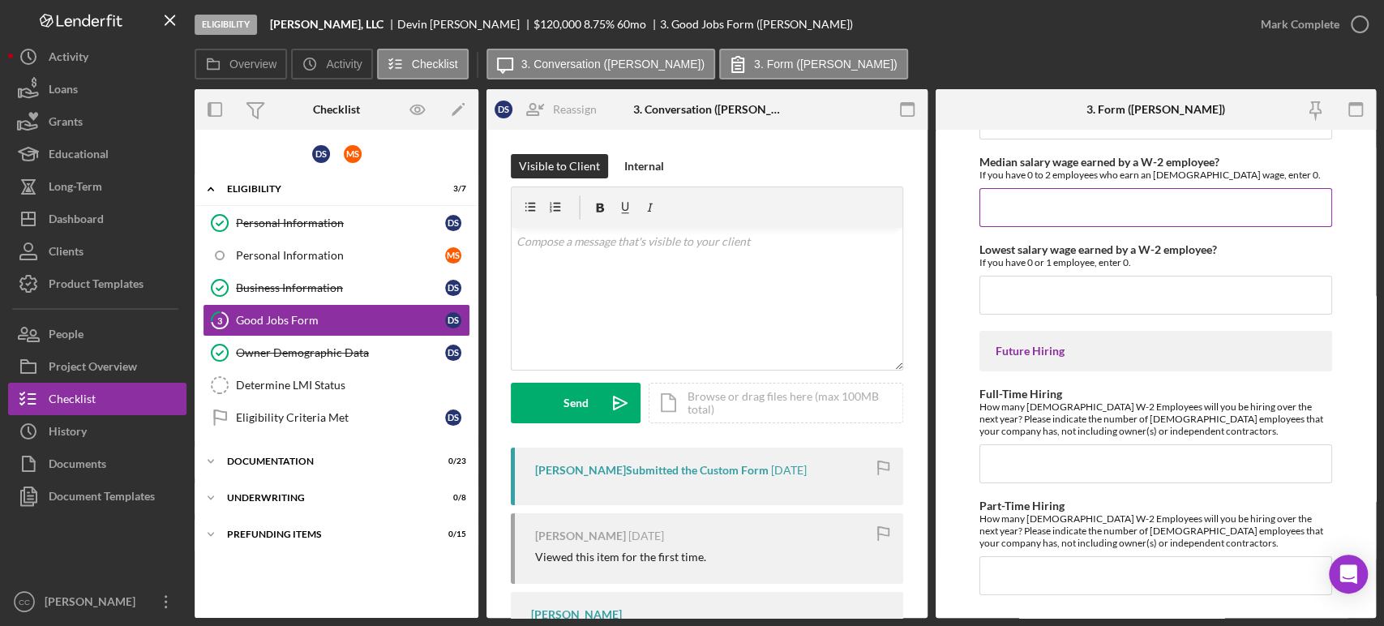
scroll to position [3705, 0]
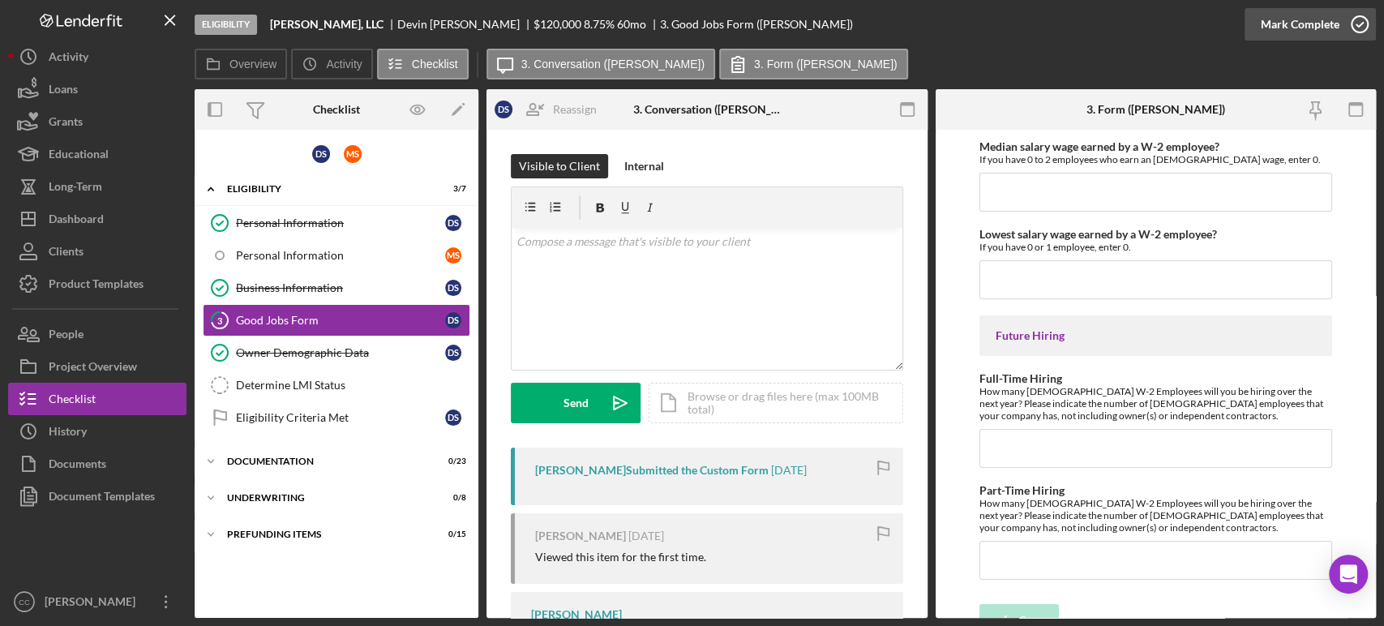
click at [1319, 37] on div "Mark Complete" at bounding box center [1300, 24] width 79 height 32
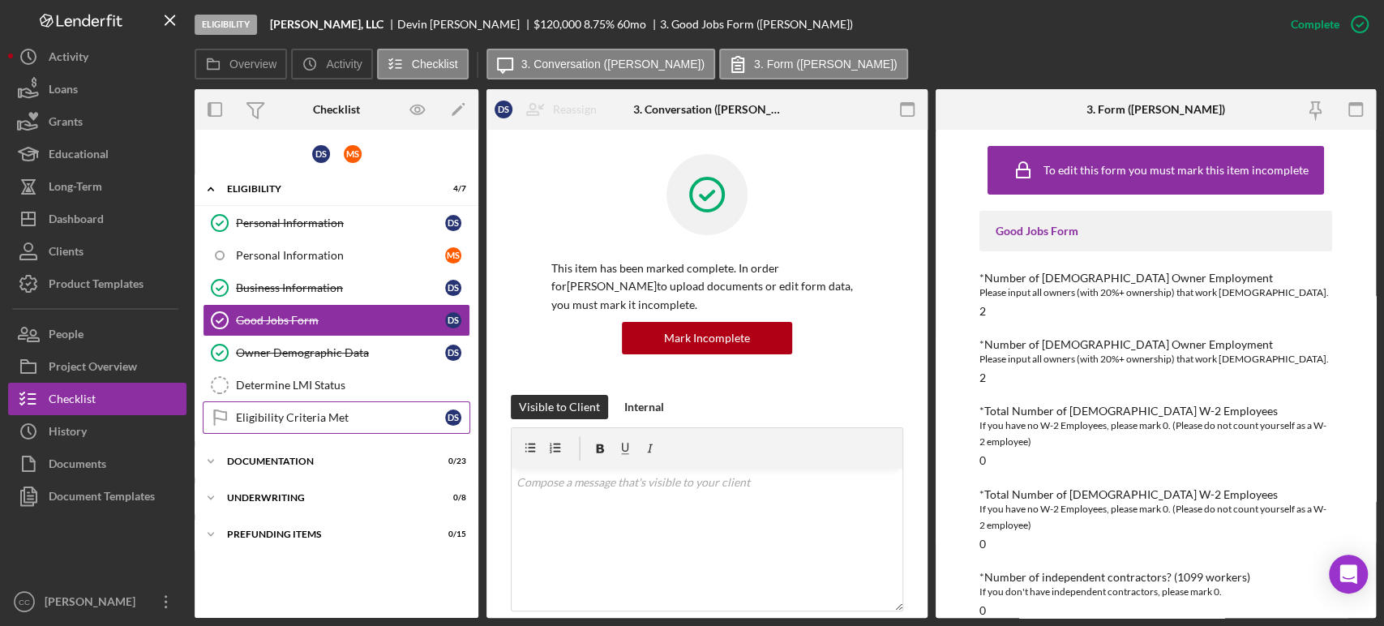
click at [304, 420] on div "Eligibility Criteria Met" at bounding box center [340, 417] width 209 height 13
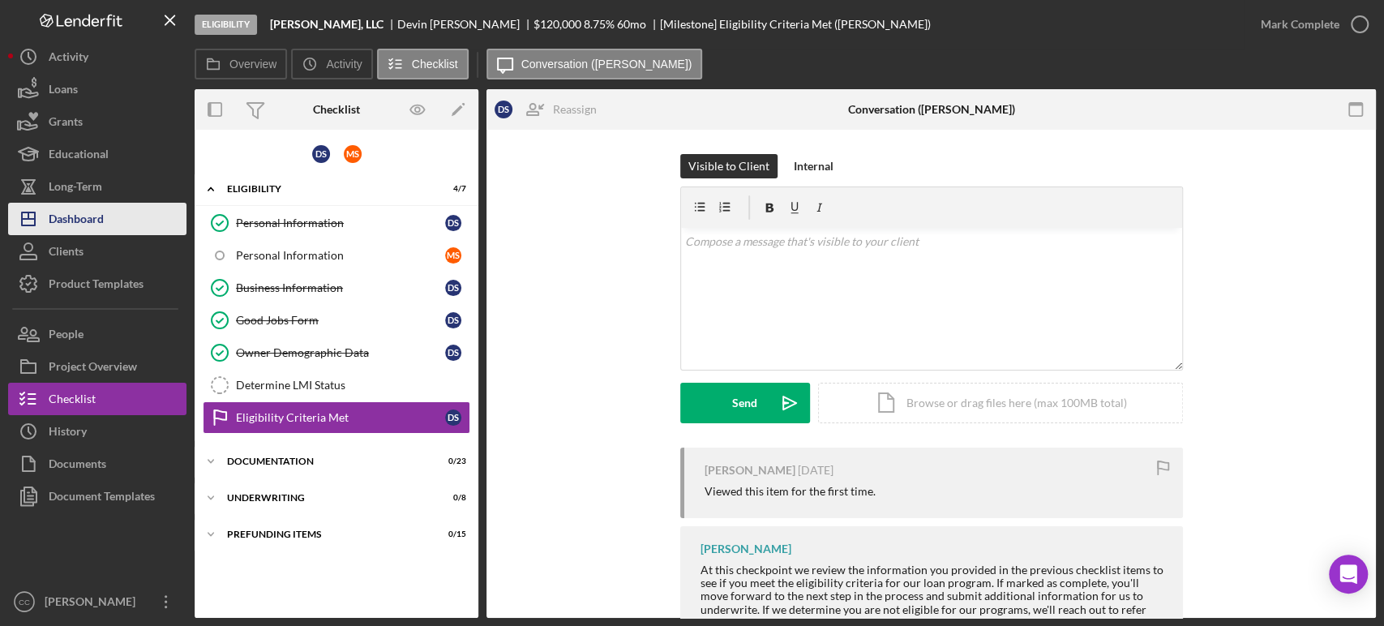
click at [92, 222] on div "Dashboard" at bounding box center [76, 221] width 55 height 36
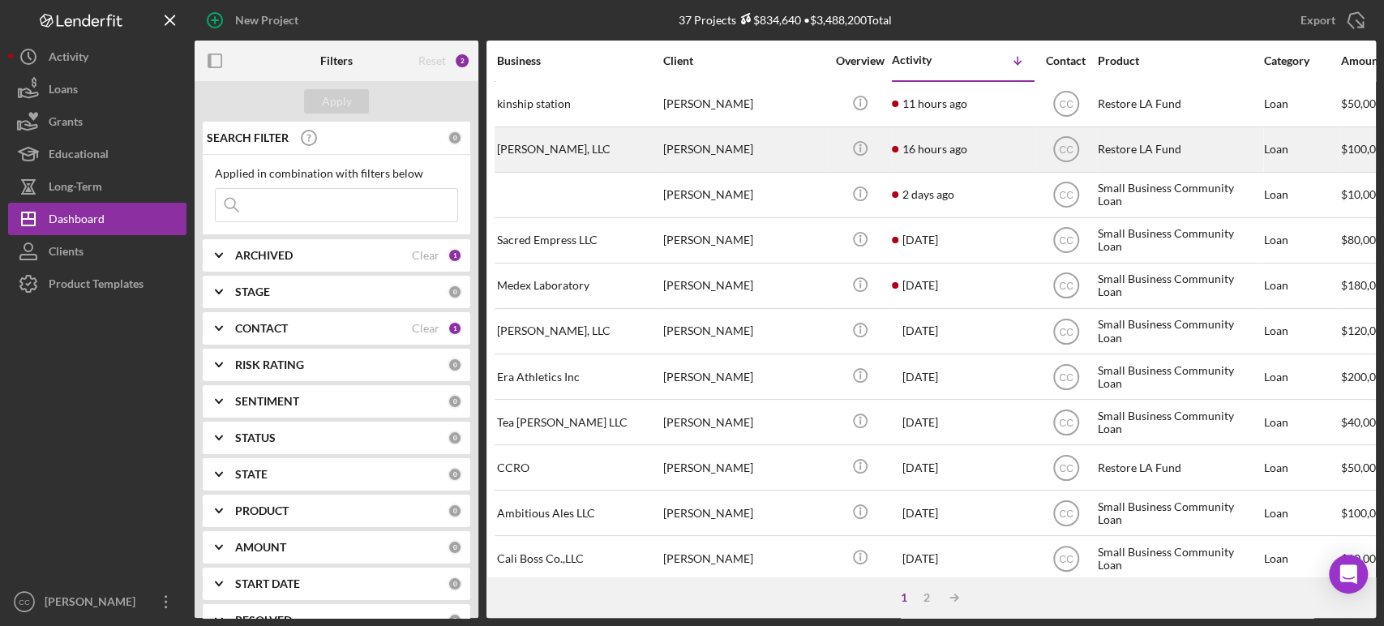
click at [785, 158] on div "[PERSON_NAME]" at bounding box center [744, 149] width 162 height 43
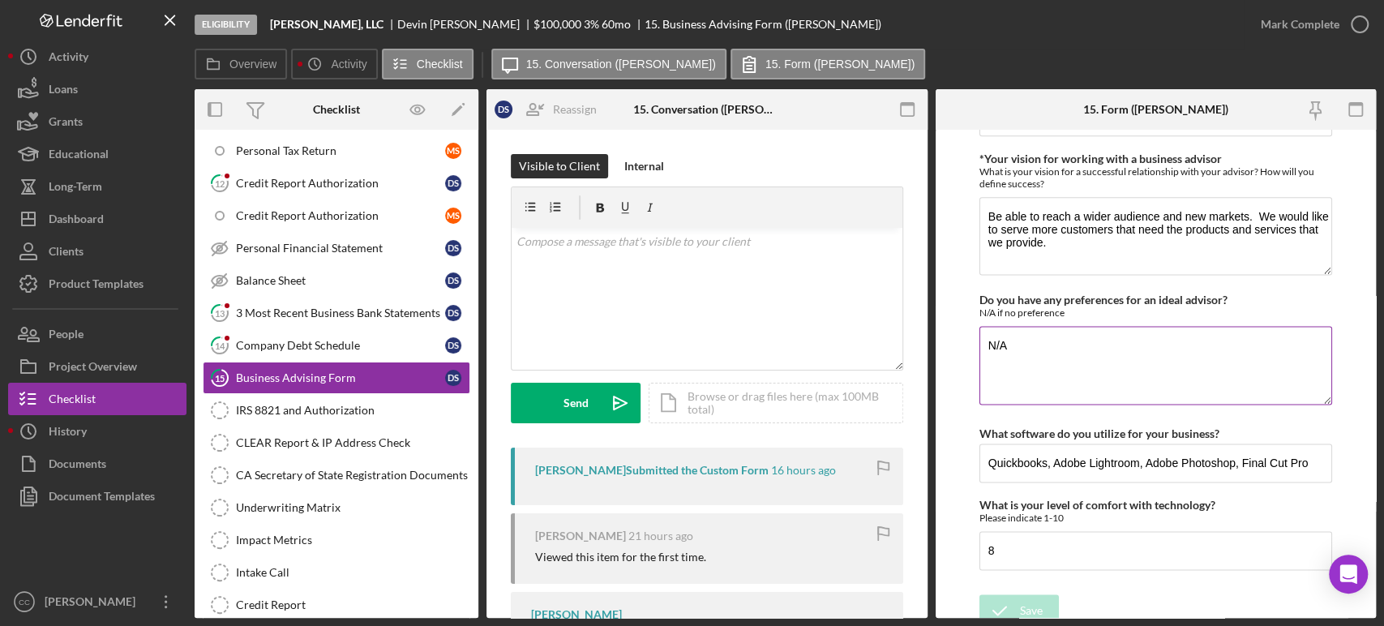
scroll to position [1474, 0]
click at [1311, 24] on div "Mark Complete" at bounding box center [1300, 24] width 79 height 32
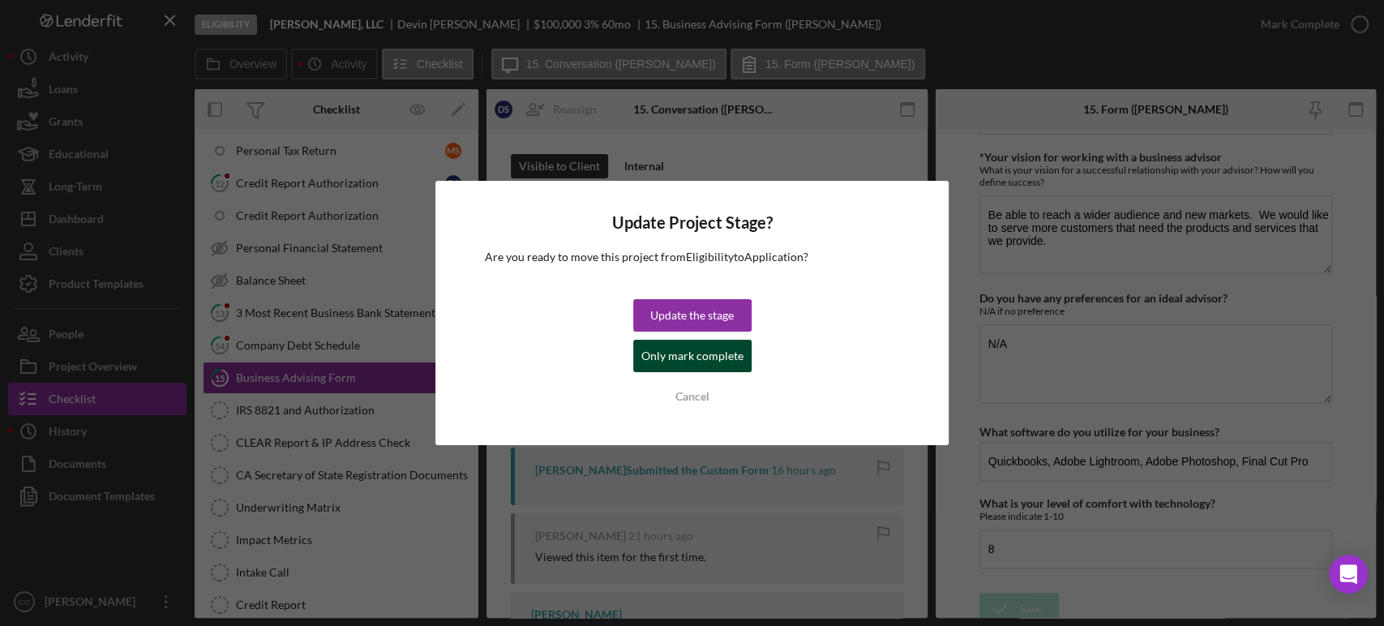
click at [708, 364] on div "Only mark complete" at bounding box center [693, 356] width 102 height 32
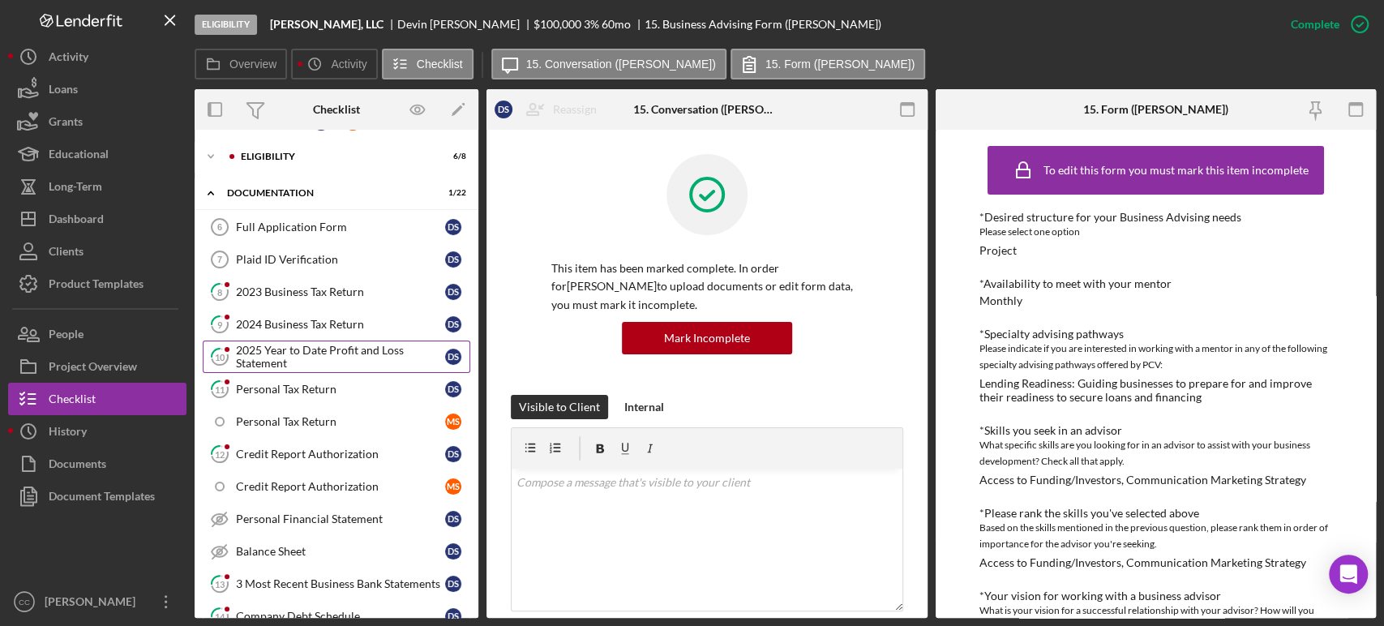
scroll to position [0, 0]
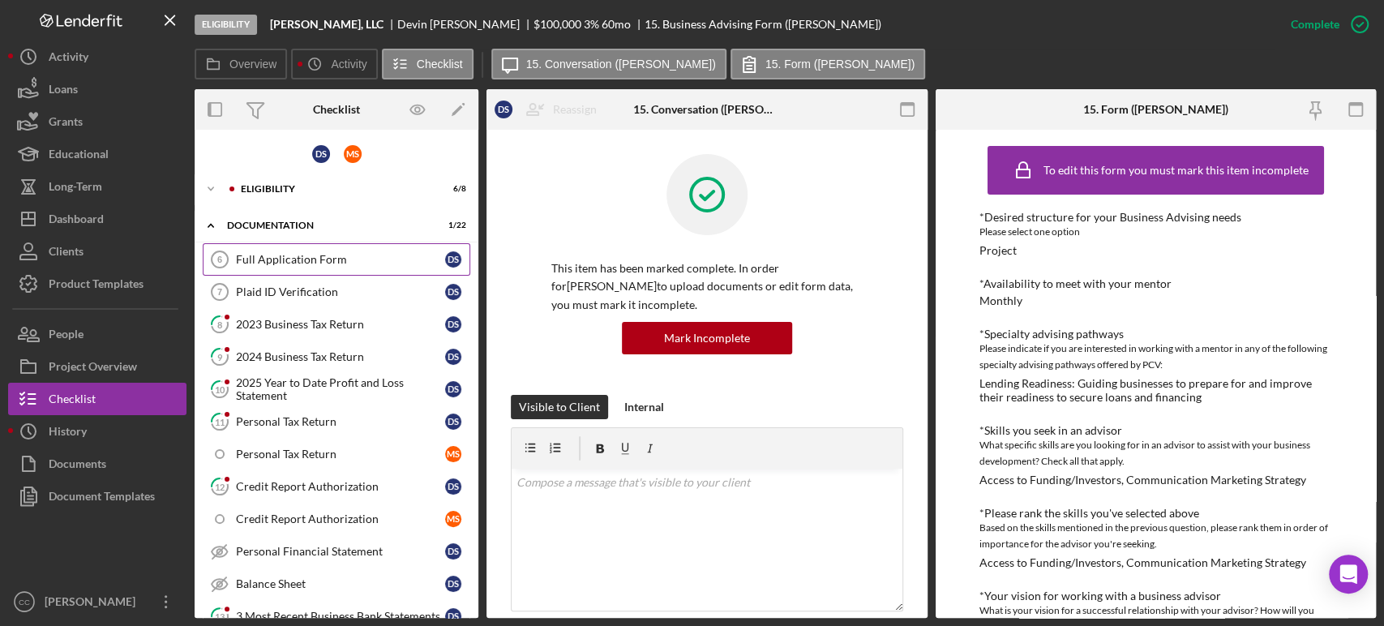
click at [328, 258] on div "Full Application Form" at bounding box center [340, 259] width 209 height 13
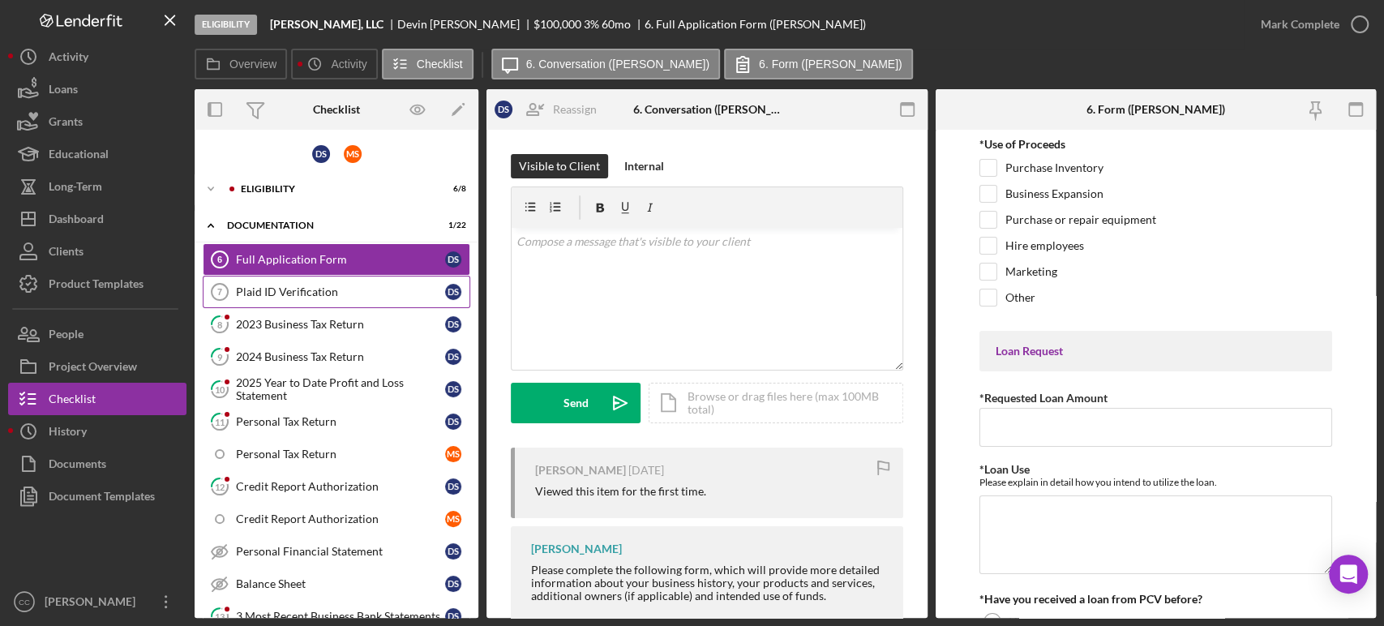
click at [313, 291] on div "Plaid ID Verification" at bounding box center [340, 291] width 209 height 13
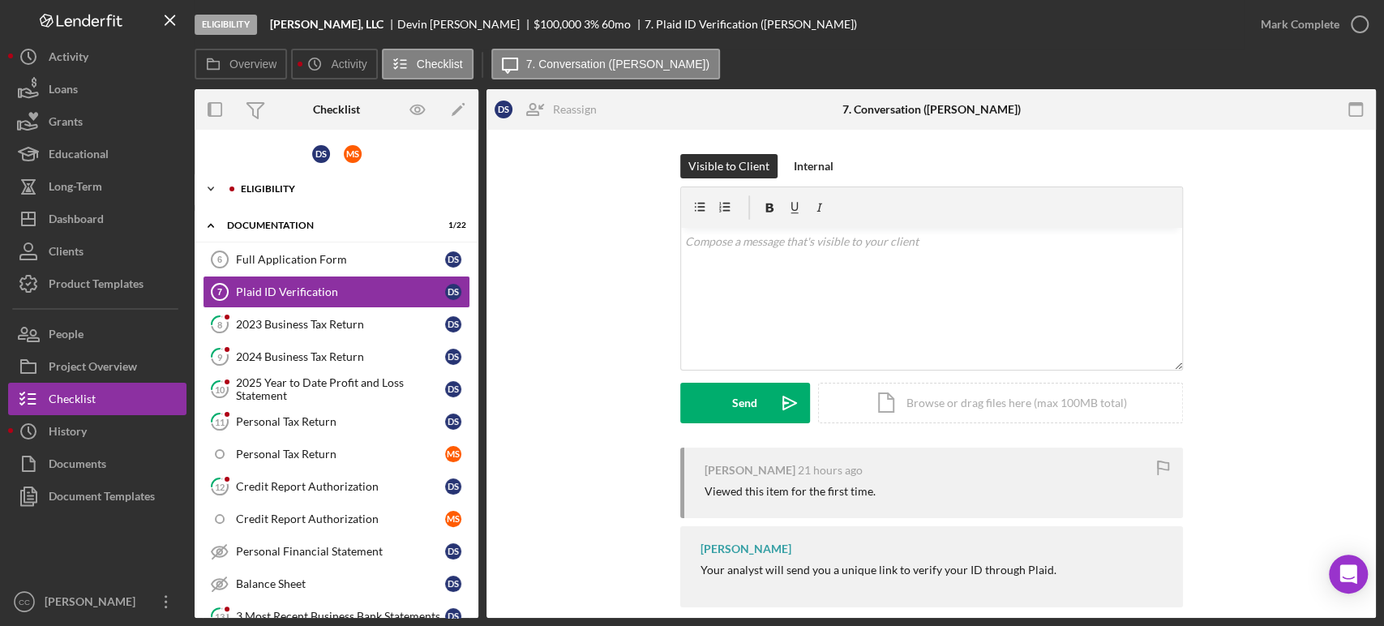
click at [292, 193] on div "Eligibility" at bounding box center [349, 189] width 217 height 10
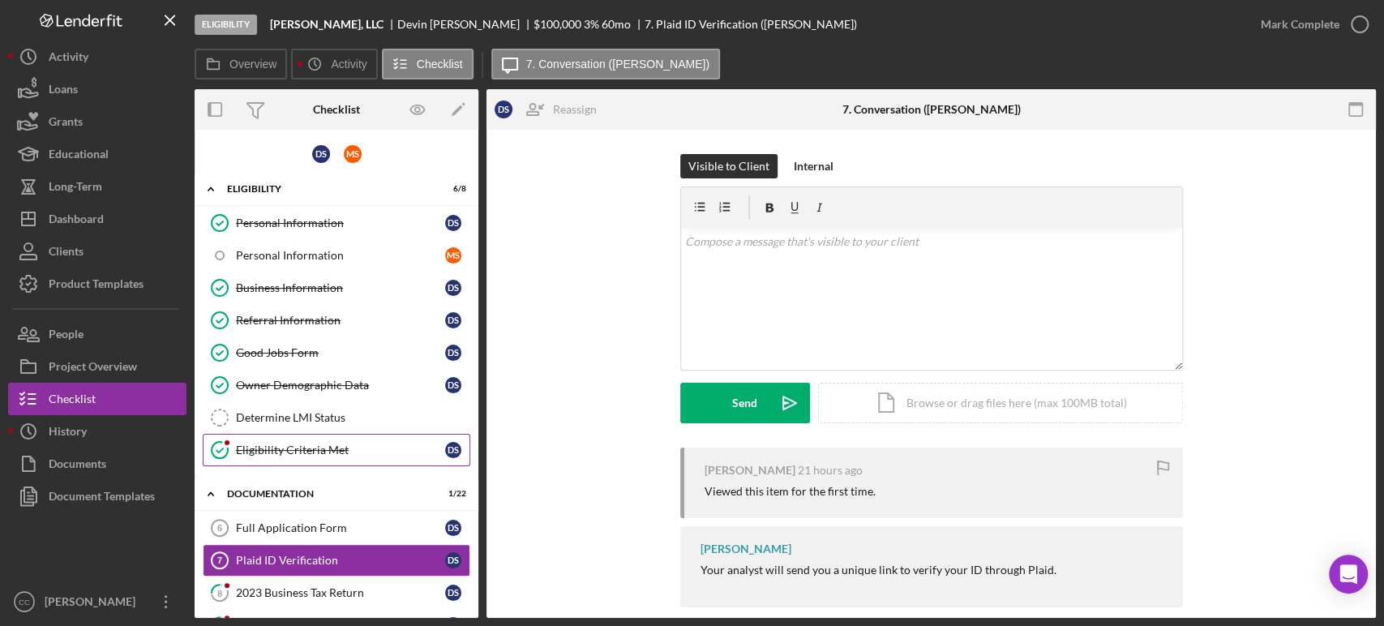
click at [313, 445] on div "Eligibility Criteria Met" at bounding box center [340, 450] width 209 height 13
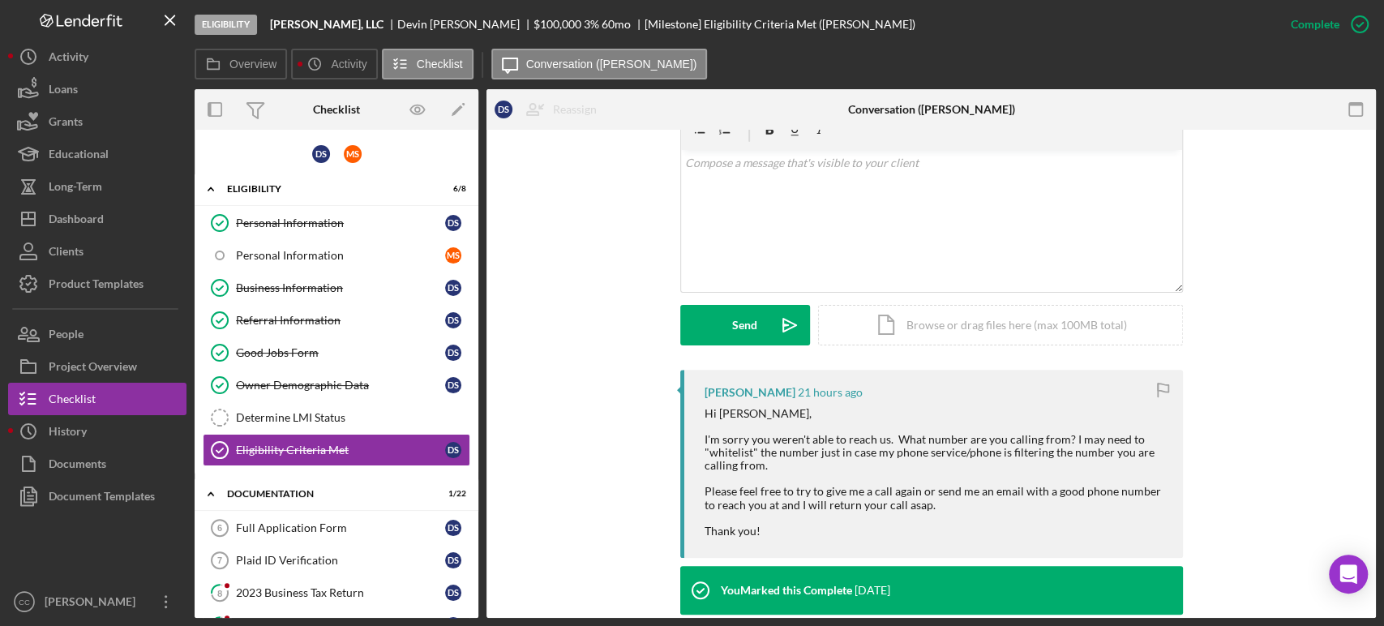
scroll to position [270, 0]
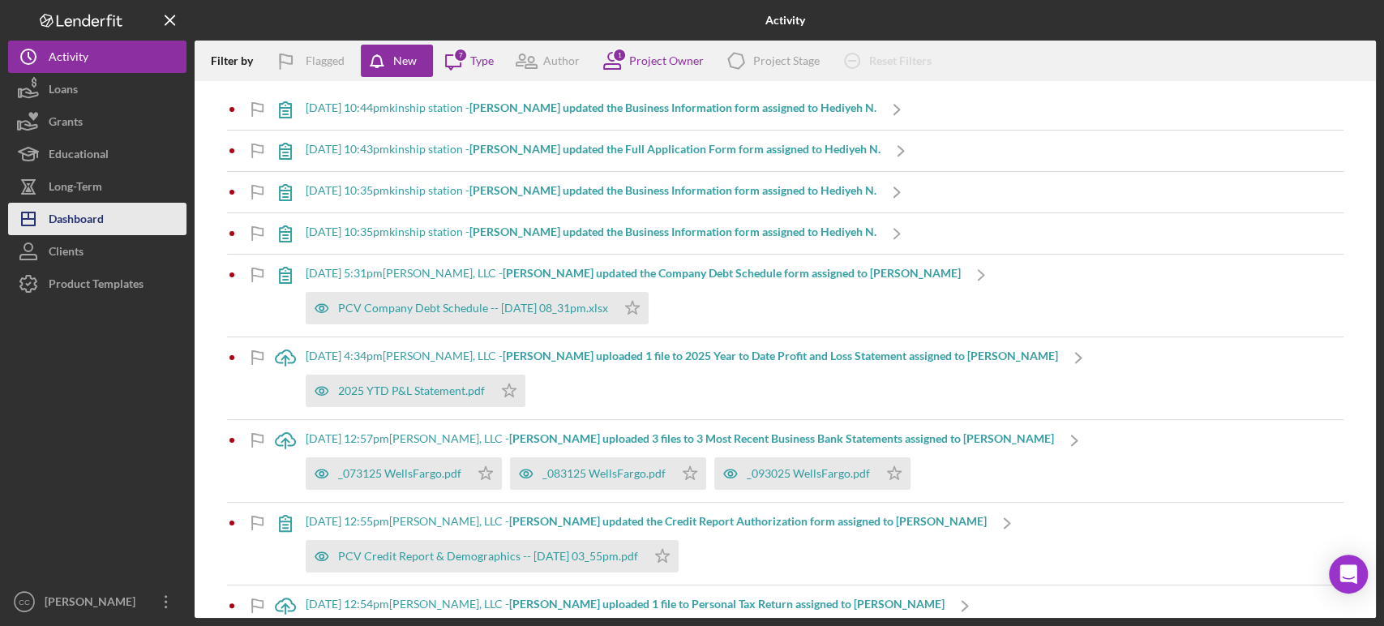
drag, startPoint x: 87, startPoint y: 220, endPoint x: 98, endPoint y: 212, distance: 13.5
click at [87, 220] on div "Dashboard" at bounding box center [76, 221] width 55 height 36
